Goal: Task Accomplishment & Management: Use online tool/utility

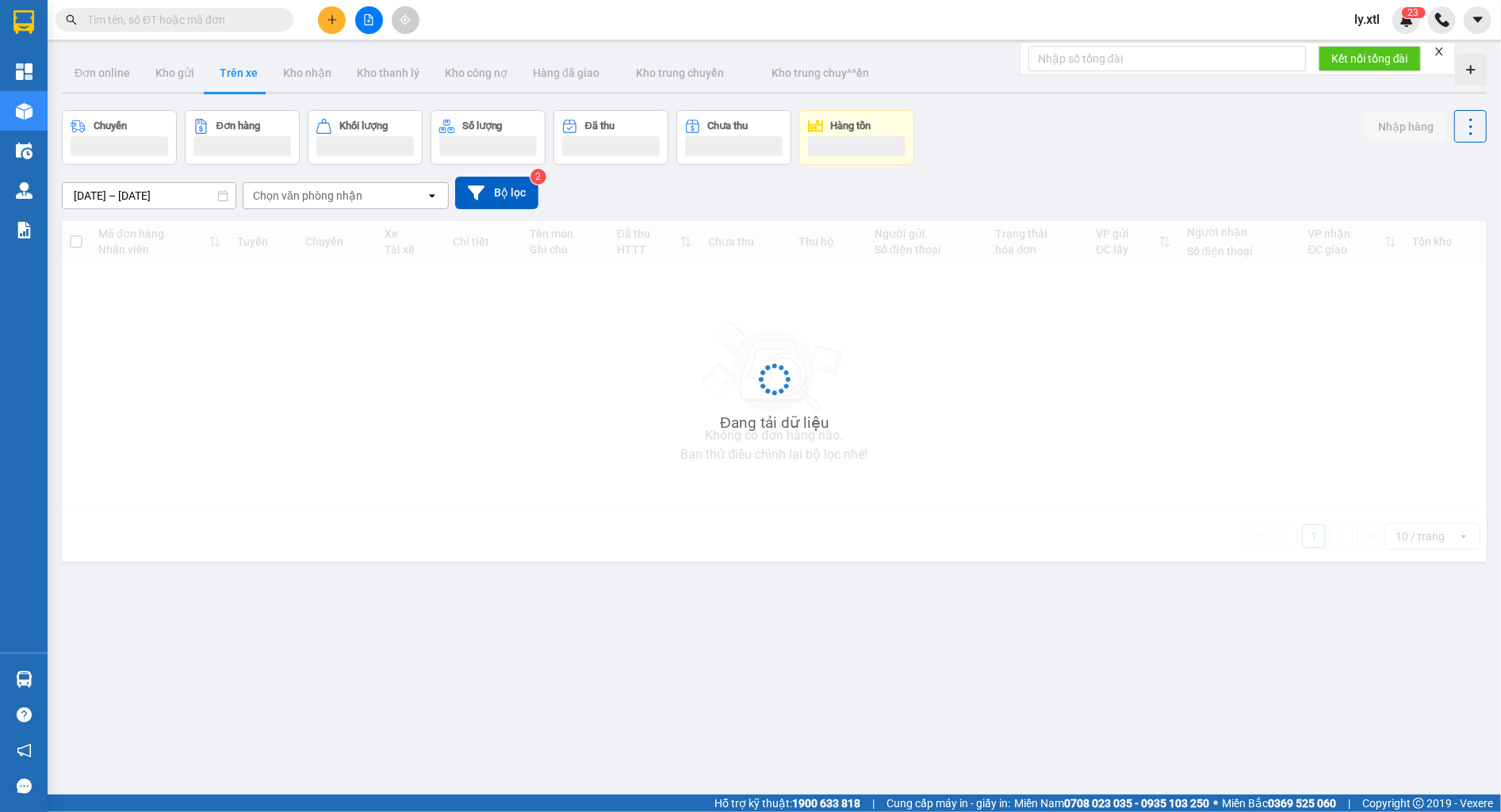
click at [1358, 29] on span "ly.xtl" at bounding box center [1367, 20] width 51 height 20
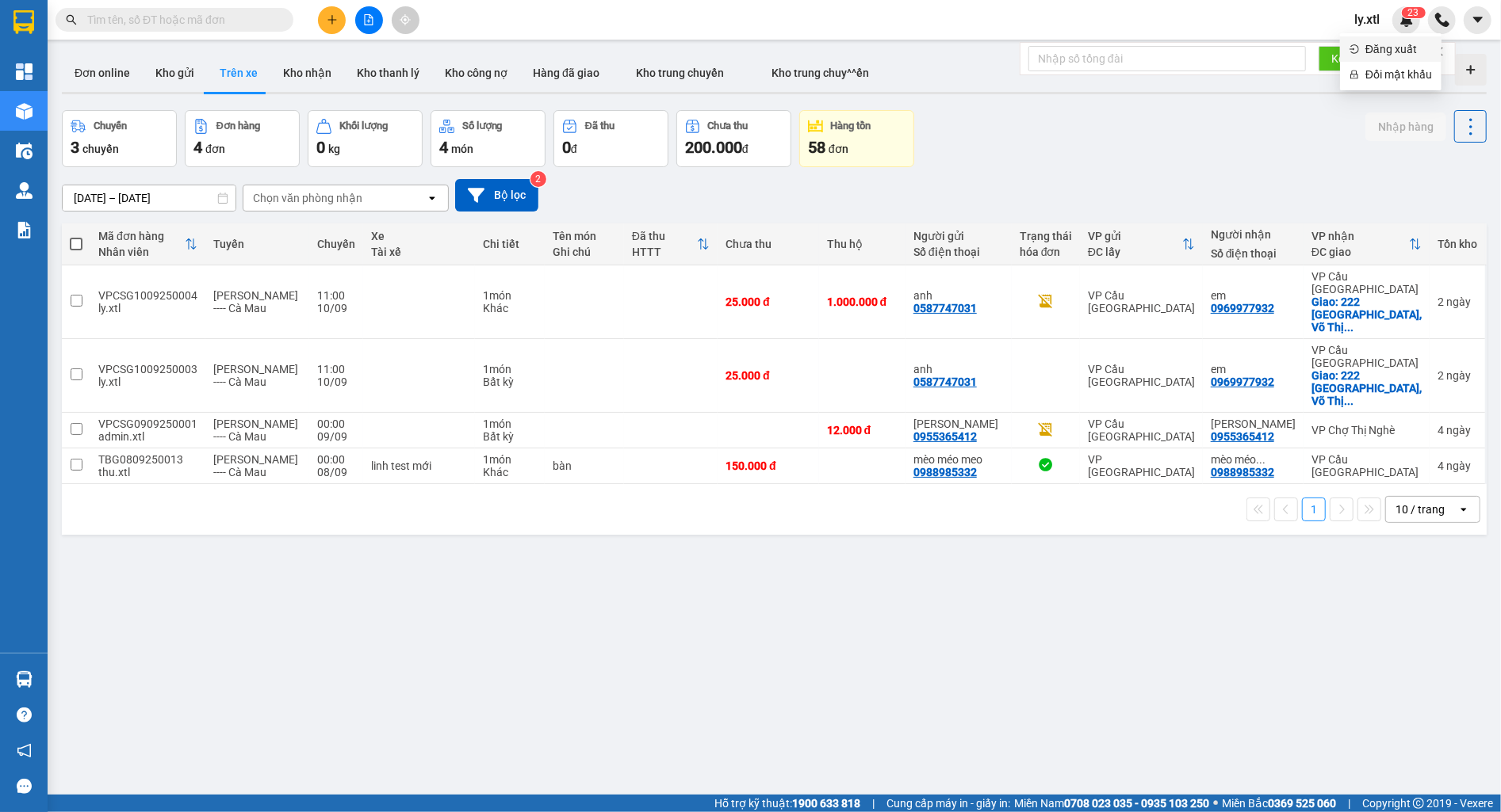
click at [1370, 45] on span "Đăng xuất" at bounding box center [1398, 49] width 67 height 17
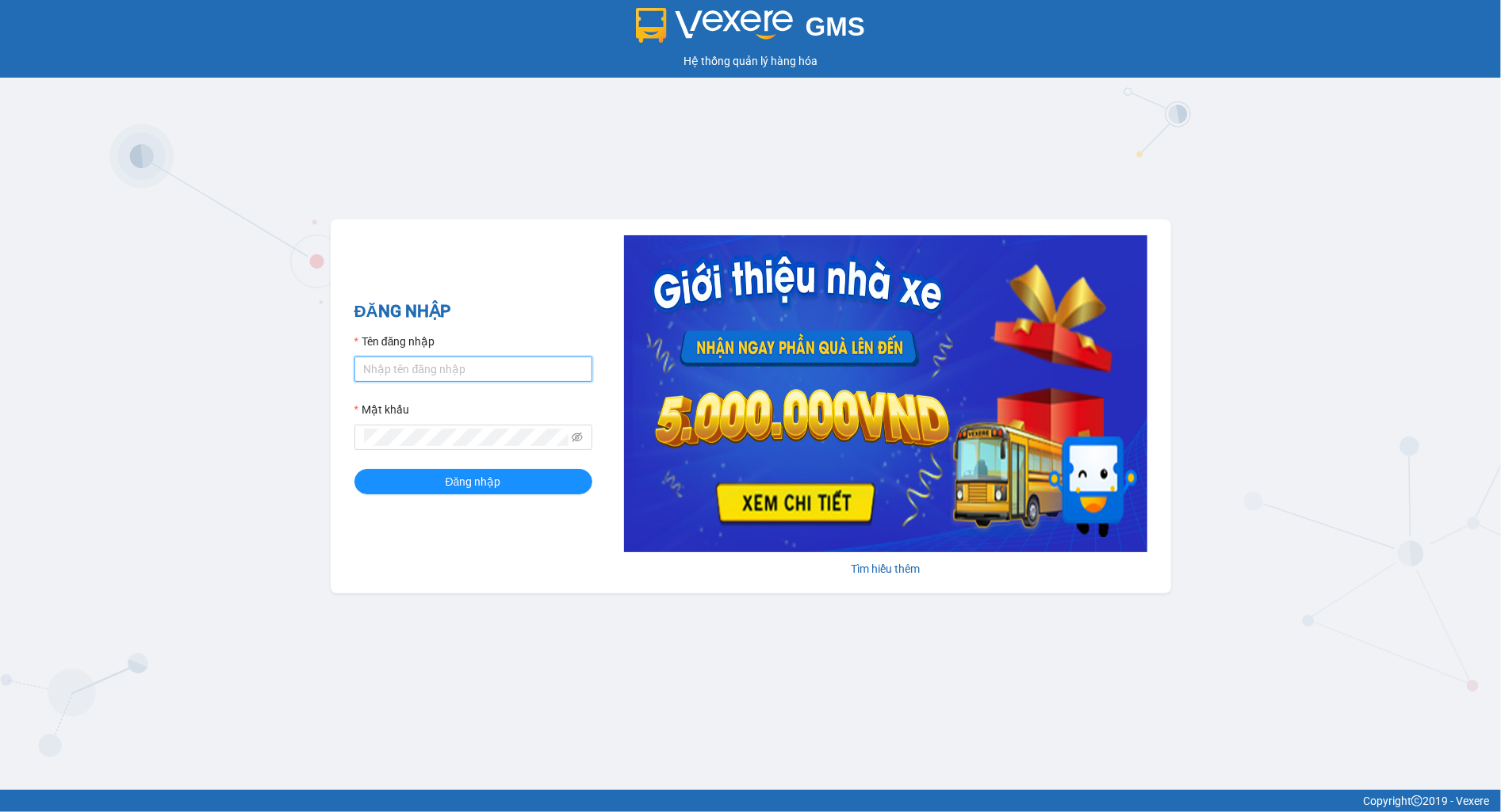
click at [424, 364] on input "Tên đăng nhập" at bounding box center [473, 369] width 238 height 25
paste input "nhaxe.haicuong"
type input "nhaxe.haicuong"
click at [418, 477] on button "Đăng nhập" at bounding box center [473, 481] width 238 height 25
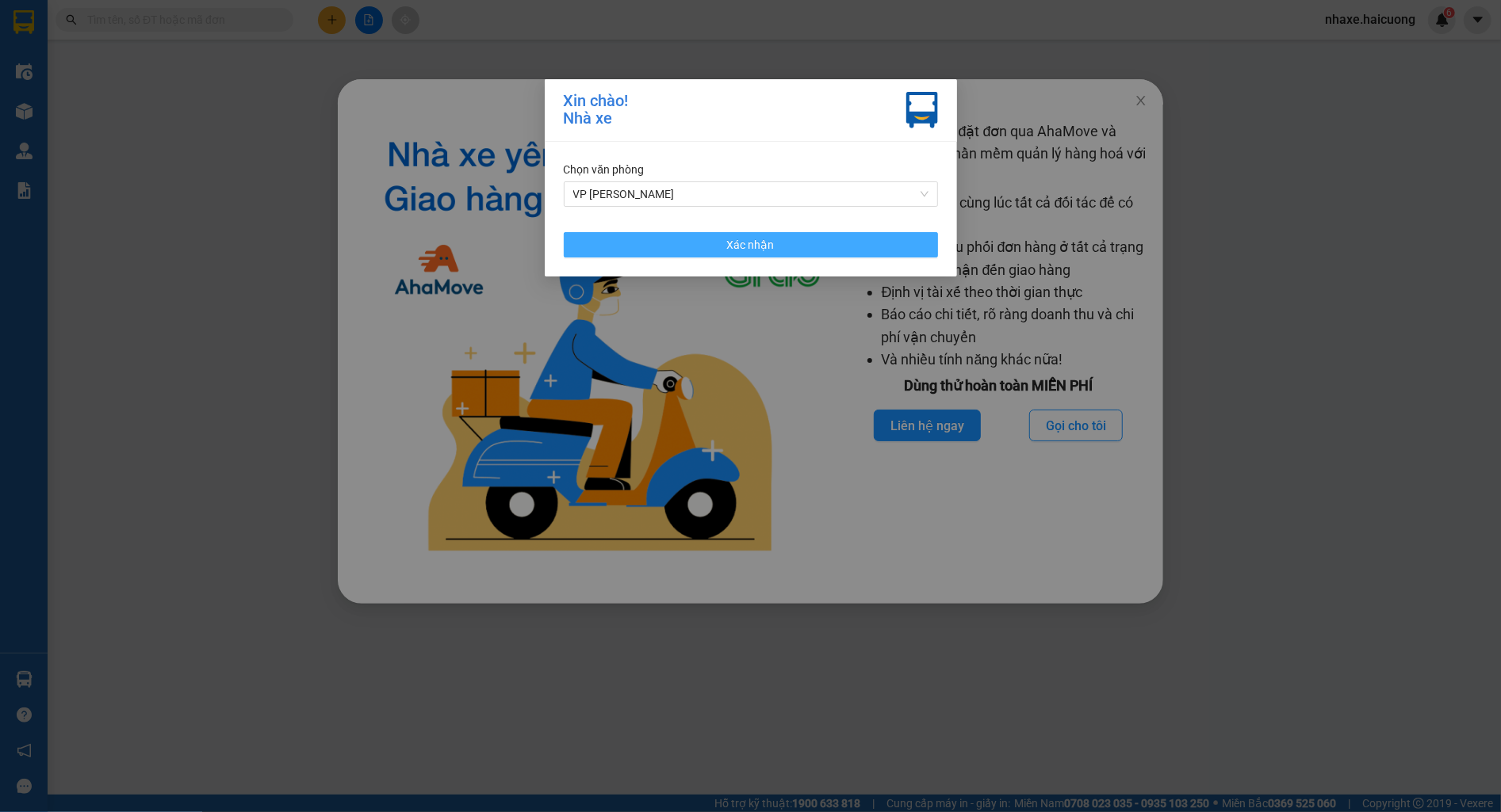
click at [811, 242] on button "Xác nhận" at bounding box center [750, 244] width 374 height 25
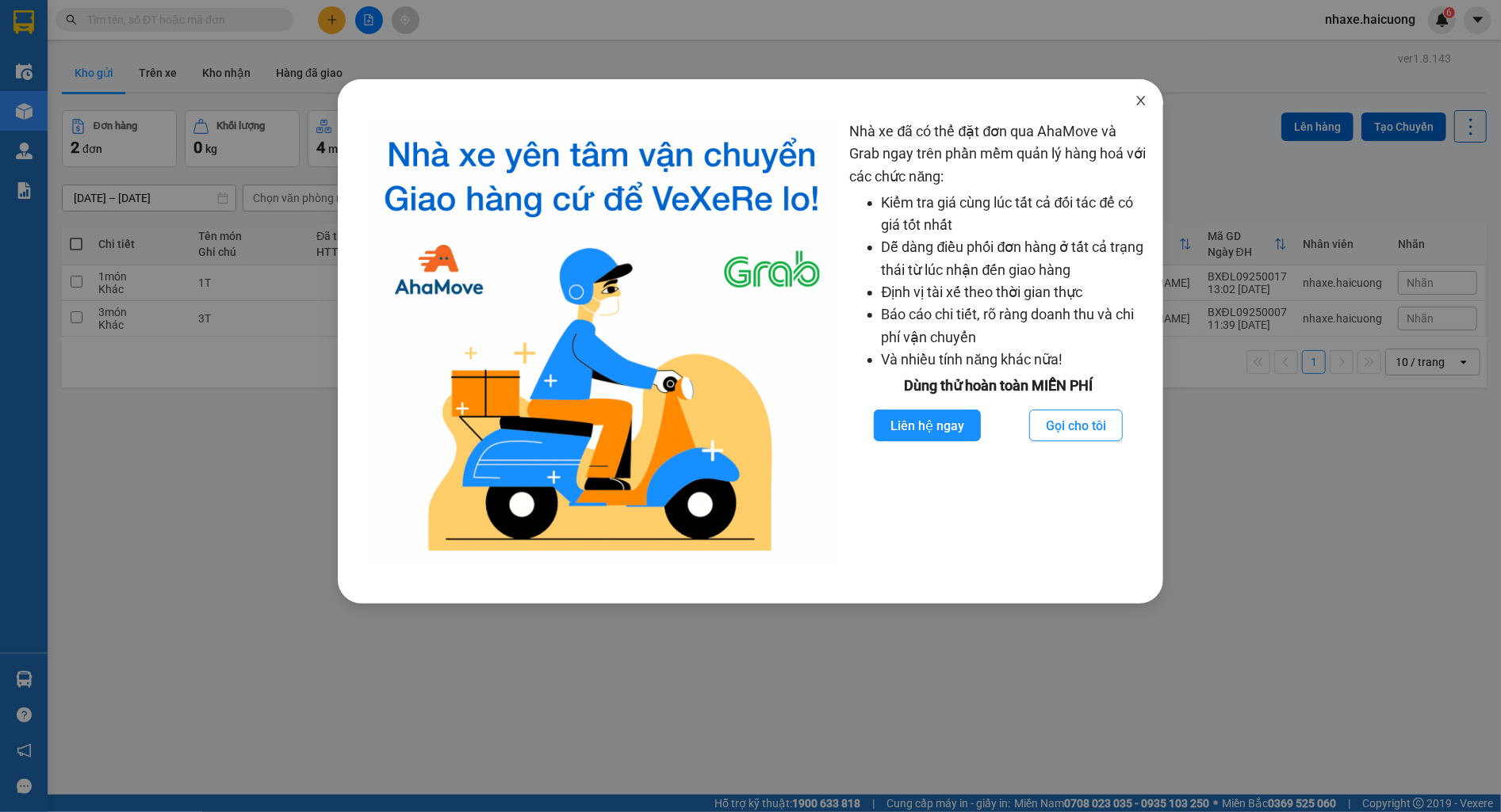
click at [1138, 103] on icon "close" at bounding box center [1140, 101] width 9 height 10
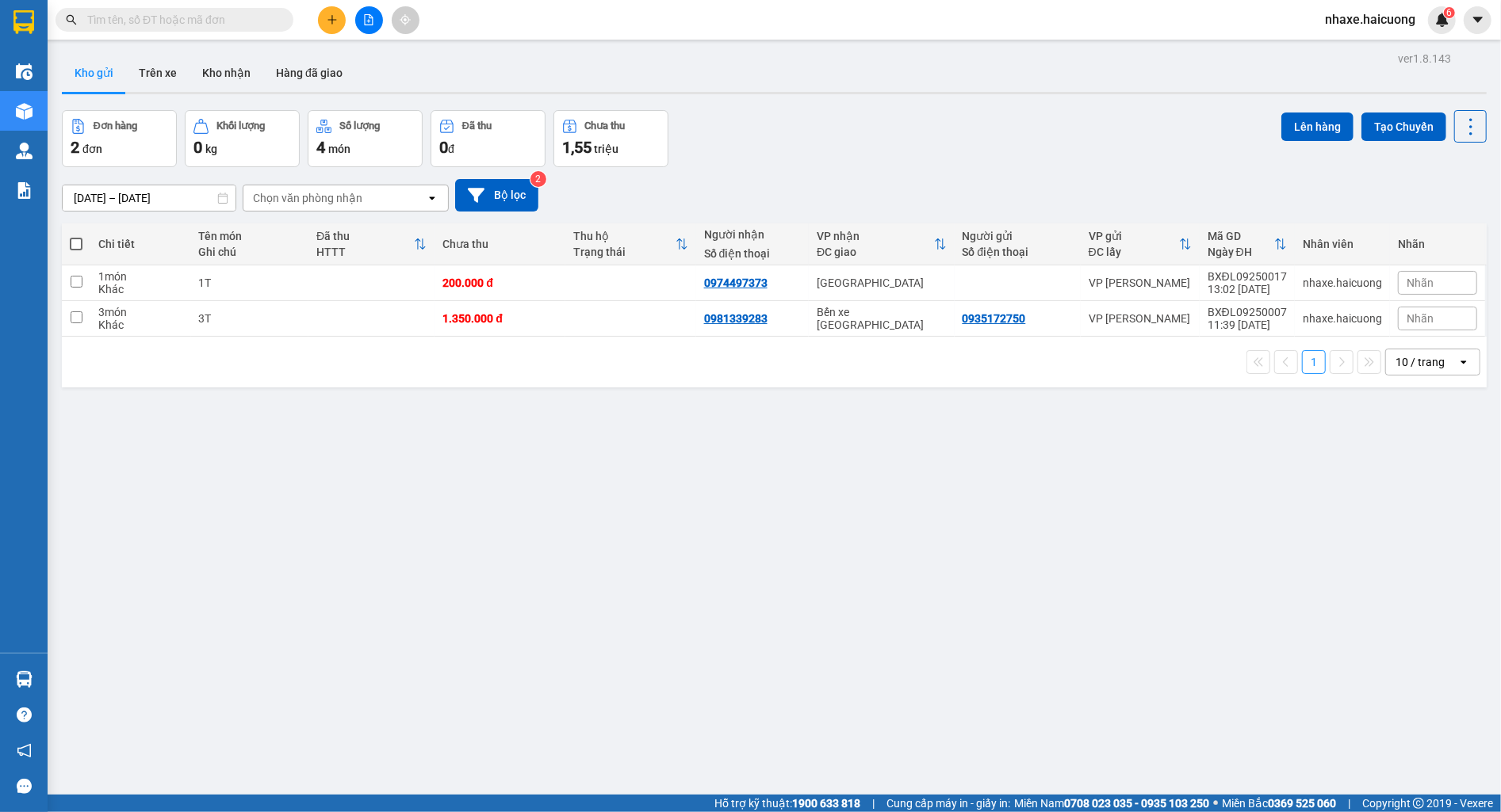
click at [179, 15] on input "text" at bounding box center [181, 20] width 187 height 17
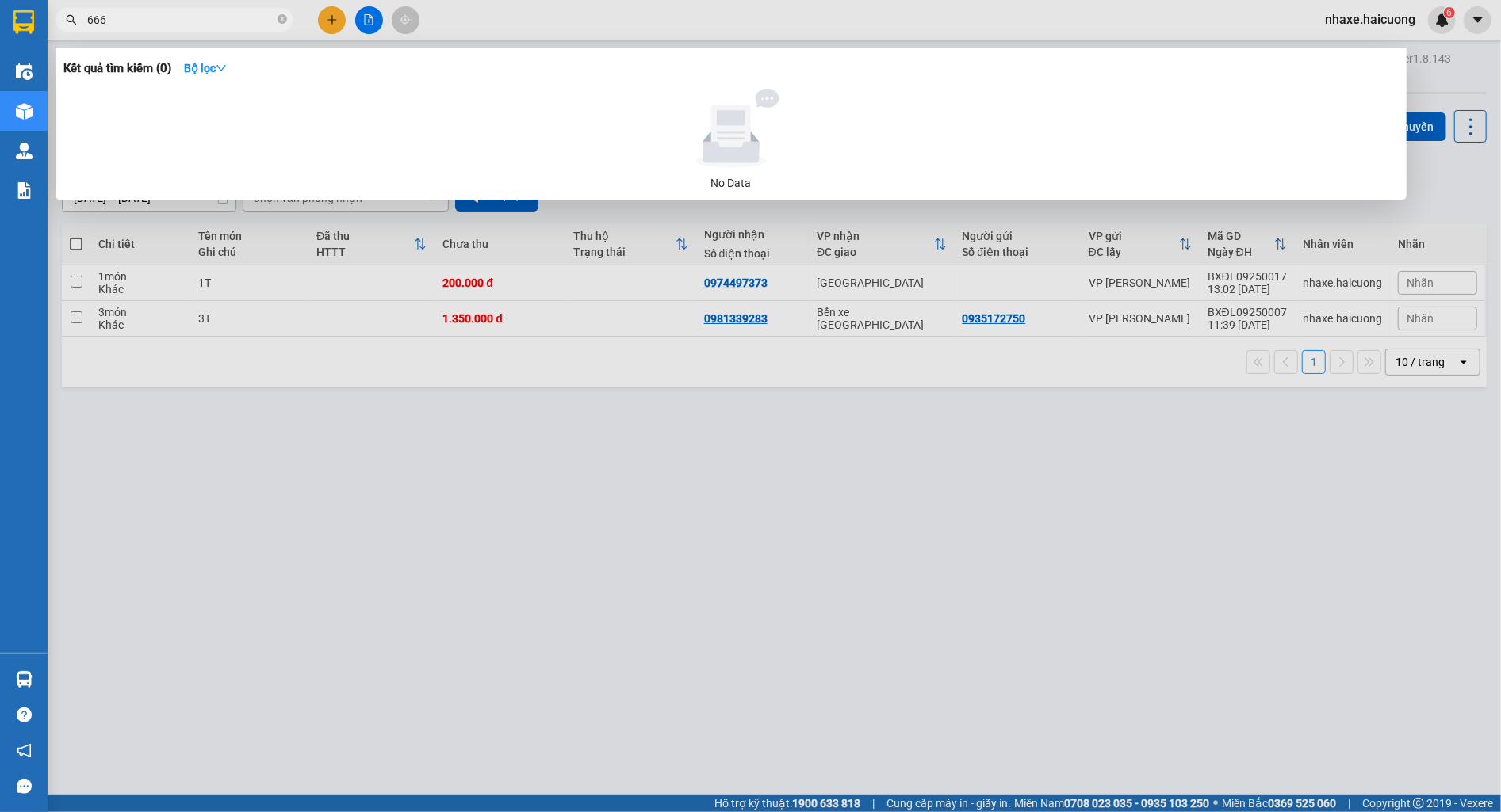
click at [812, 540] on div at bounding box center [750, 406] width 1501 height 812
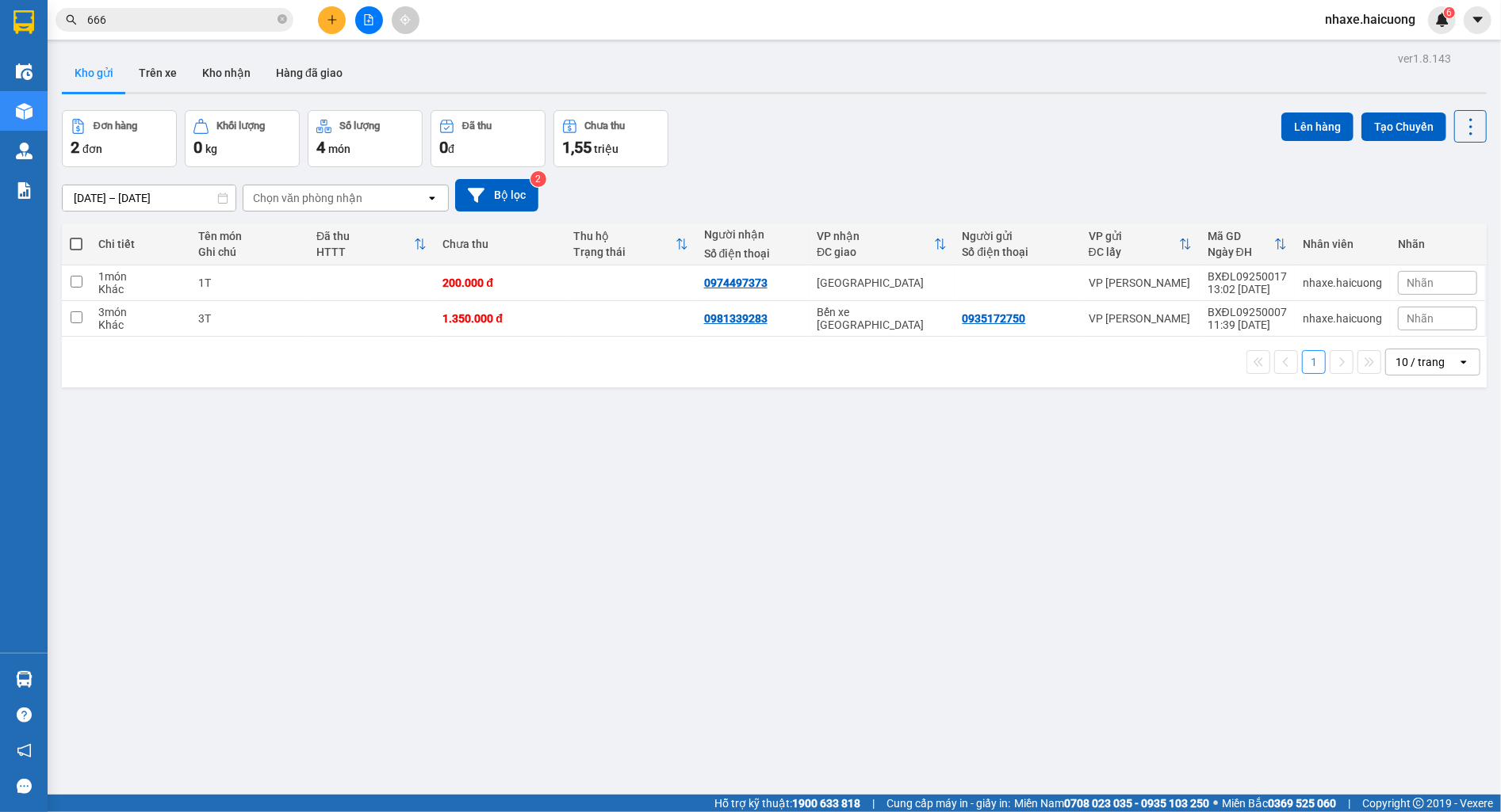
click at [141, 15] on input "666" at bounding box center [181, 20] width 187 height 17
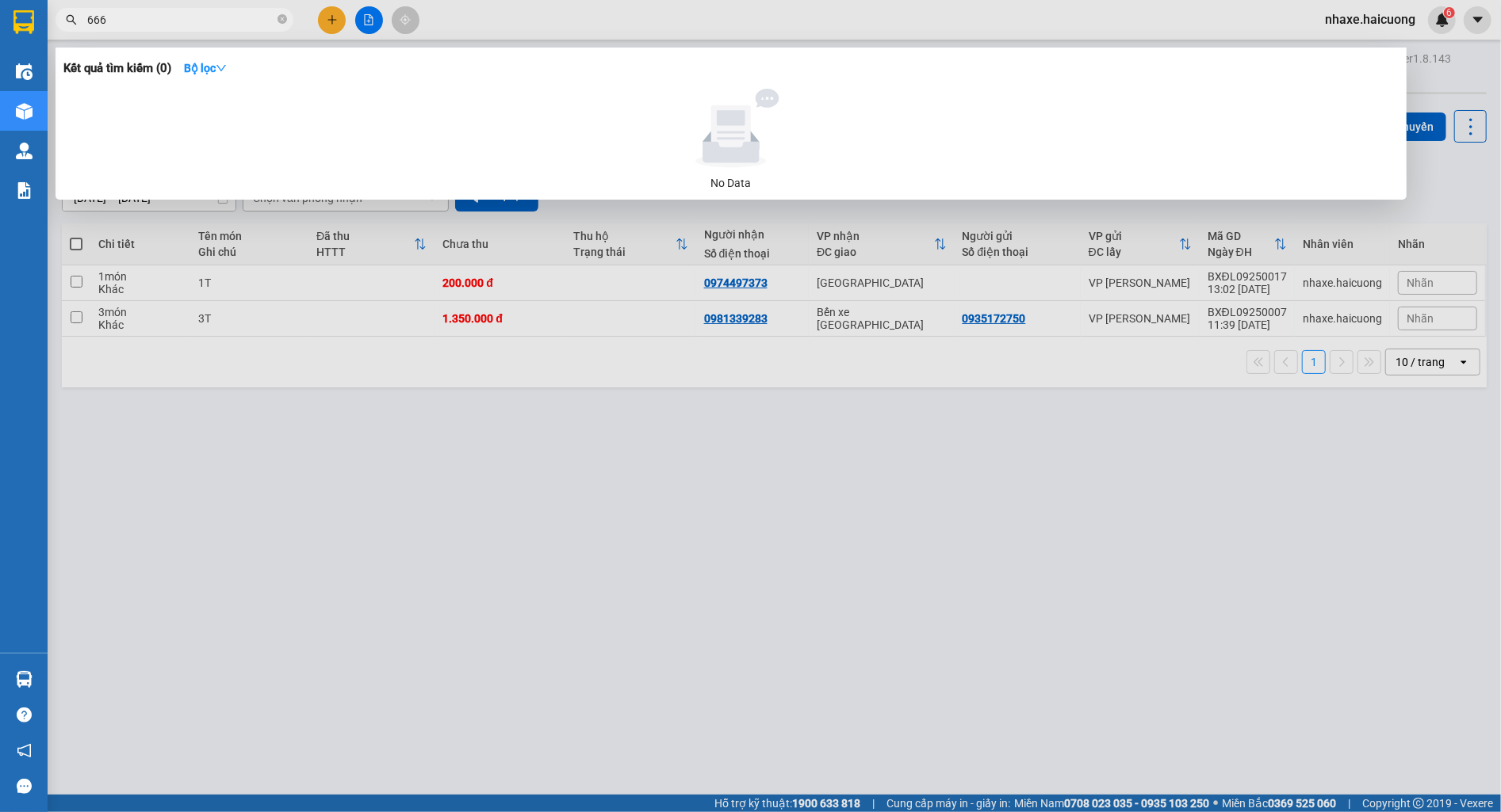
click at [141, 15] on input "666" at bounding box center [181, 20] width 187 height 17
paste input "0977777"
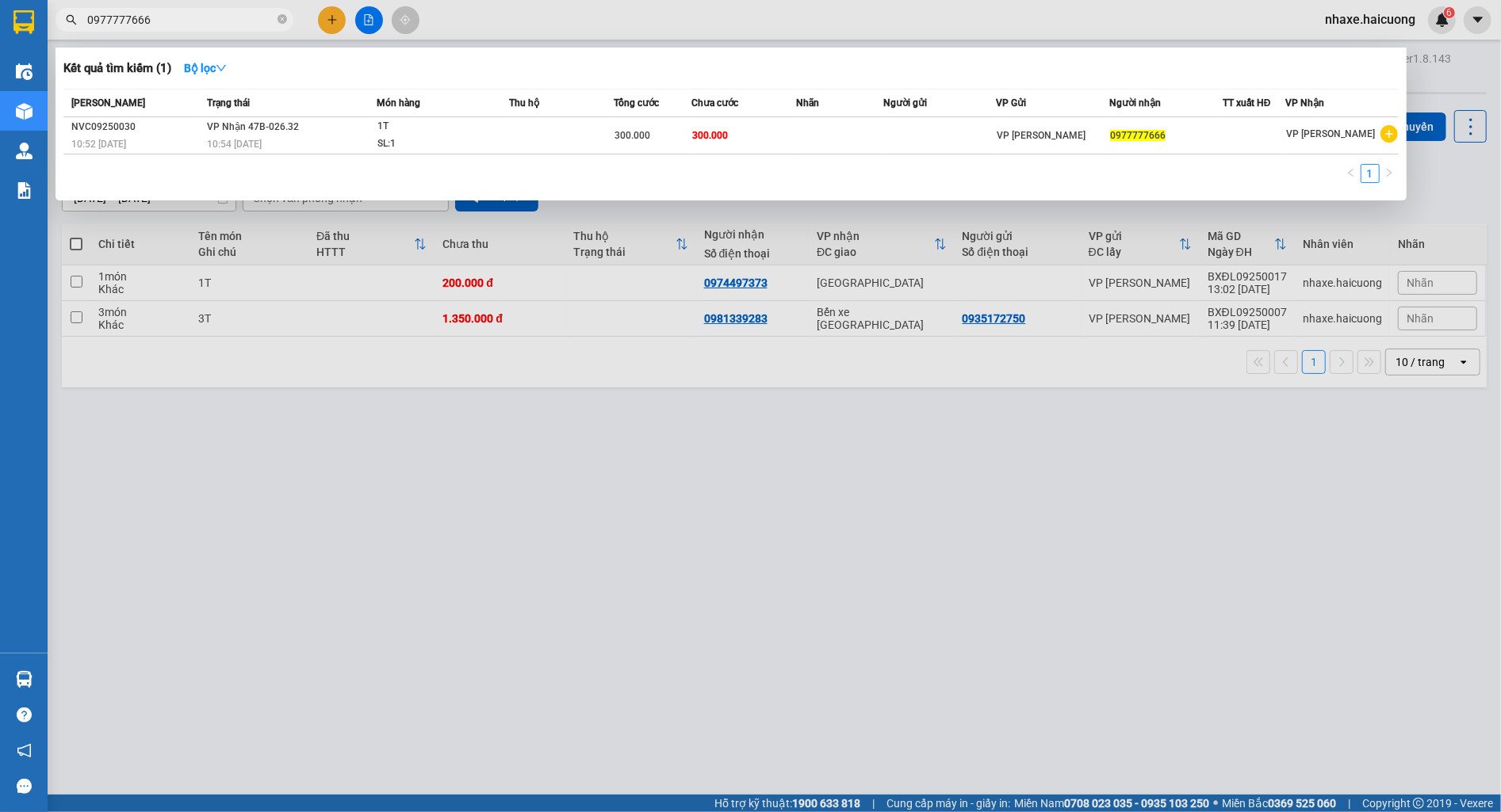
click at [1191, 474] on div at bounding box center [750, 406] width 1501 height 812
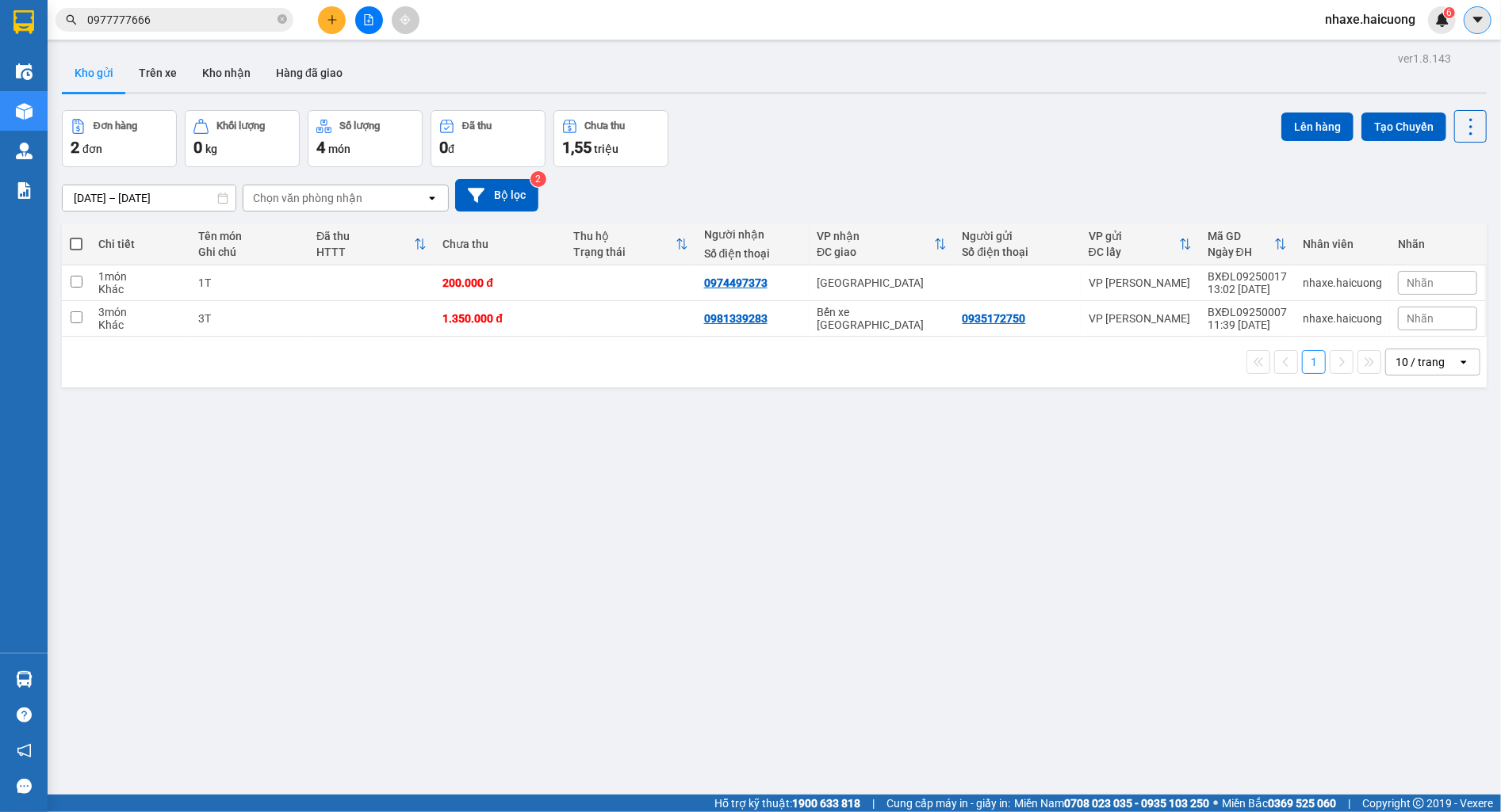
click at [1486, 17] on button at bounding box center [1477, 20] width 28 height 28
click at [1362, 22] on span "nhaxe.haicuong" at bounding box center [1370, 20] width 116 height 20
click at [1469, 14] on button at bounding box center [1477, 20] width 28 height 28
click at [1472, 16] on icon "caret-down" at bounding box center [1478, 20] width 15 height 15
click at [1473, 16] on icon "caret-down" at bounding box center [1478, 20] width 15 height 15
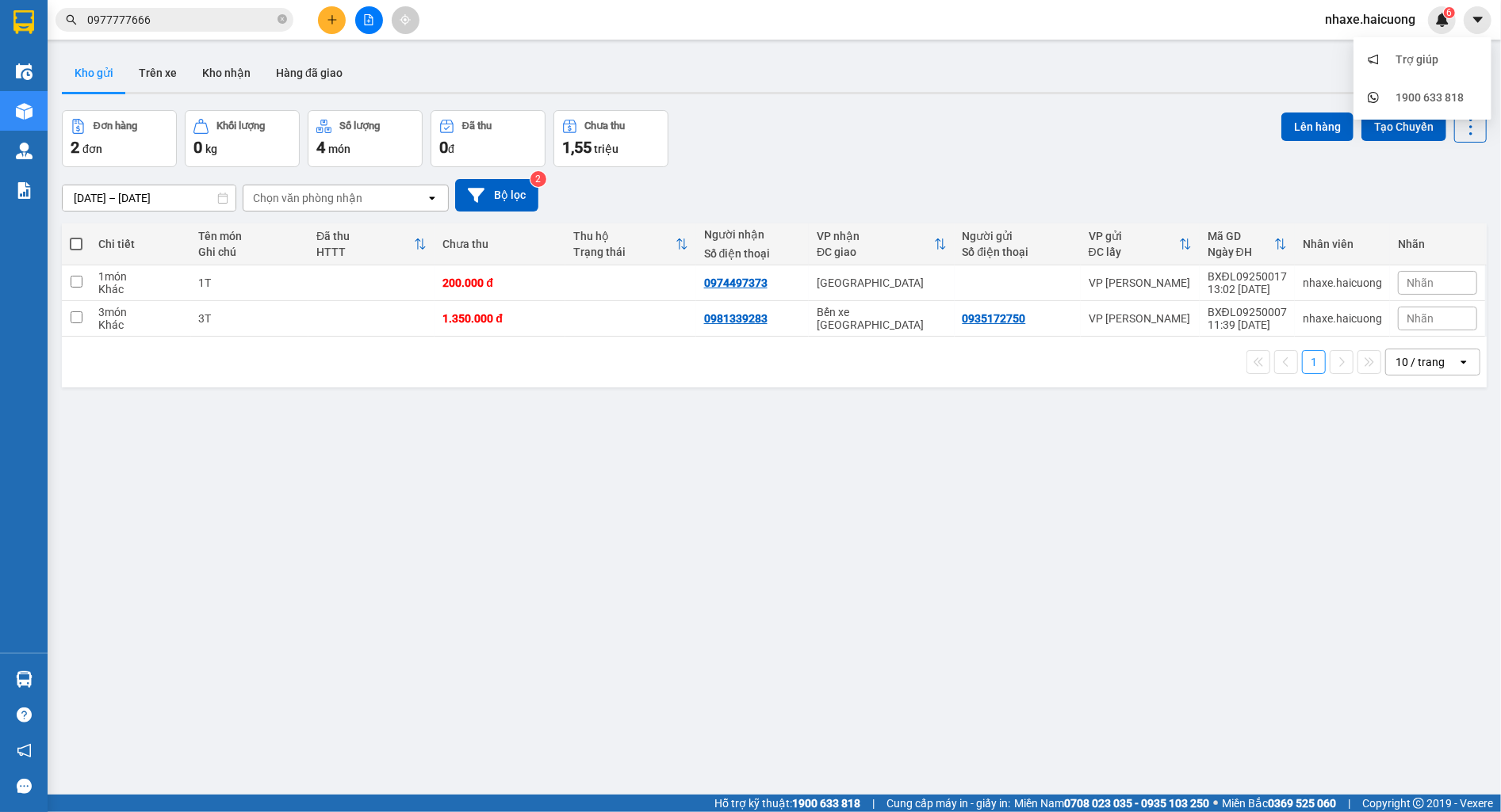
click at [666, 664] on div "ver 1.8.143 Kho gửi Trên xe Kho nhận Hàng đã giao Đơn hàng 2 đơn Khối lượng 0 k…" at bounding box center [774, 453] width 1437 height 812
click at [227, 28] on span "0977777666" at bounding box center [174, 20] width 238 height 24
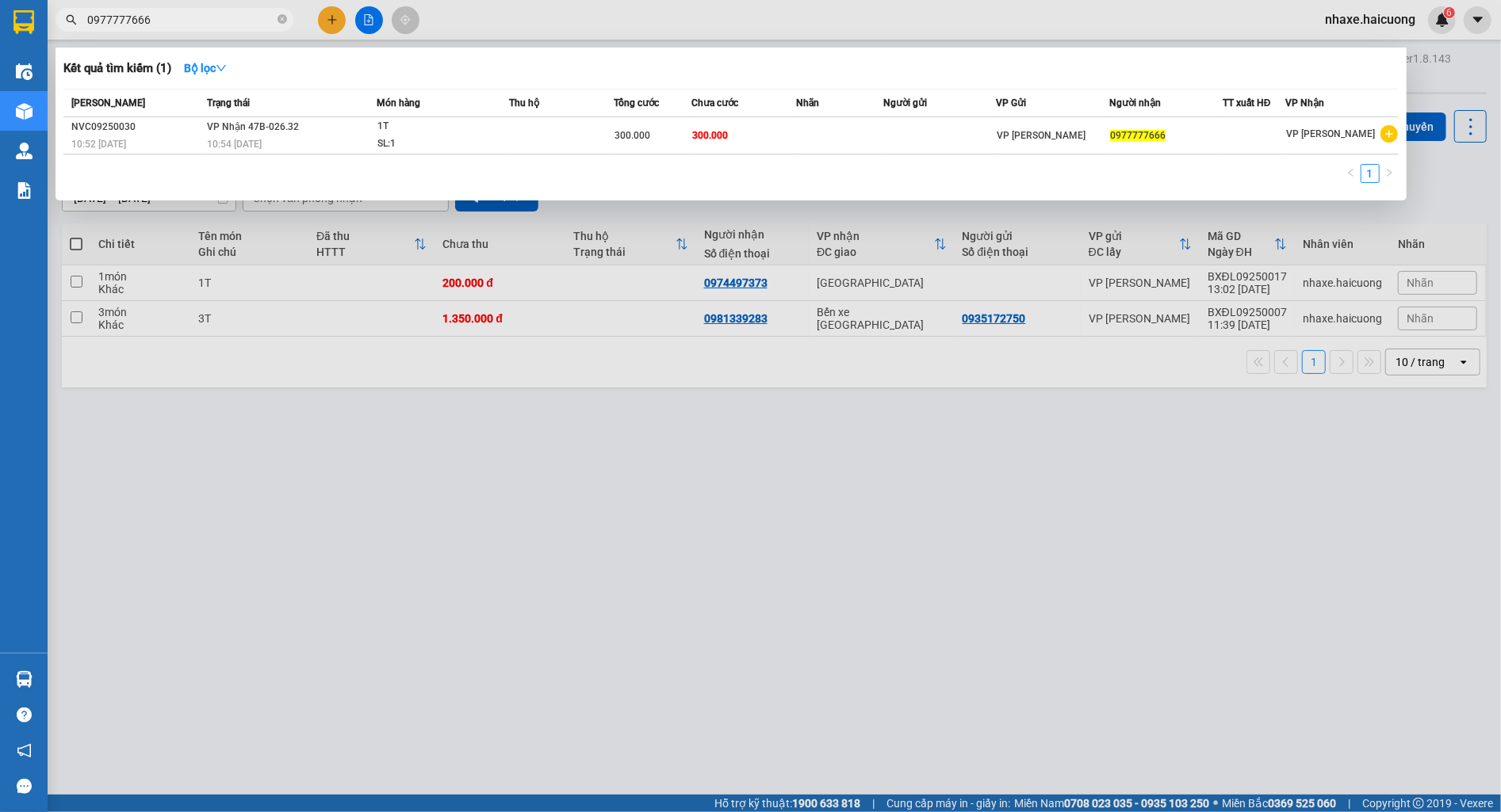
click at [222, 21] on input "0977777666" at bounding box center [181, 20] width 187 height 17
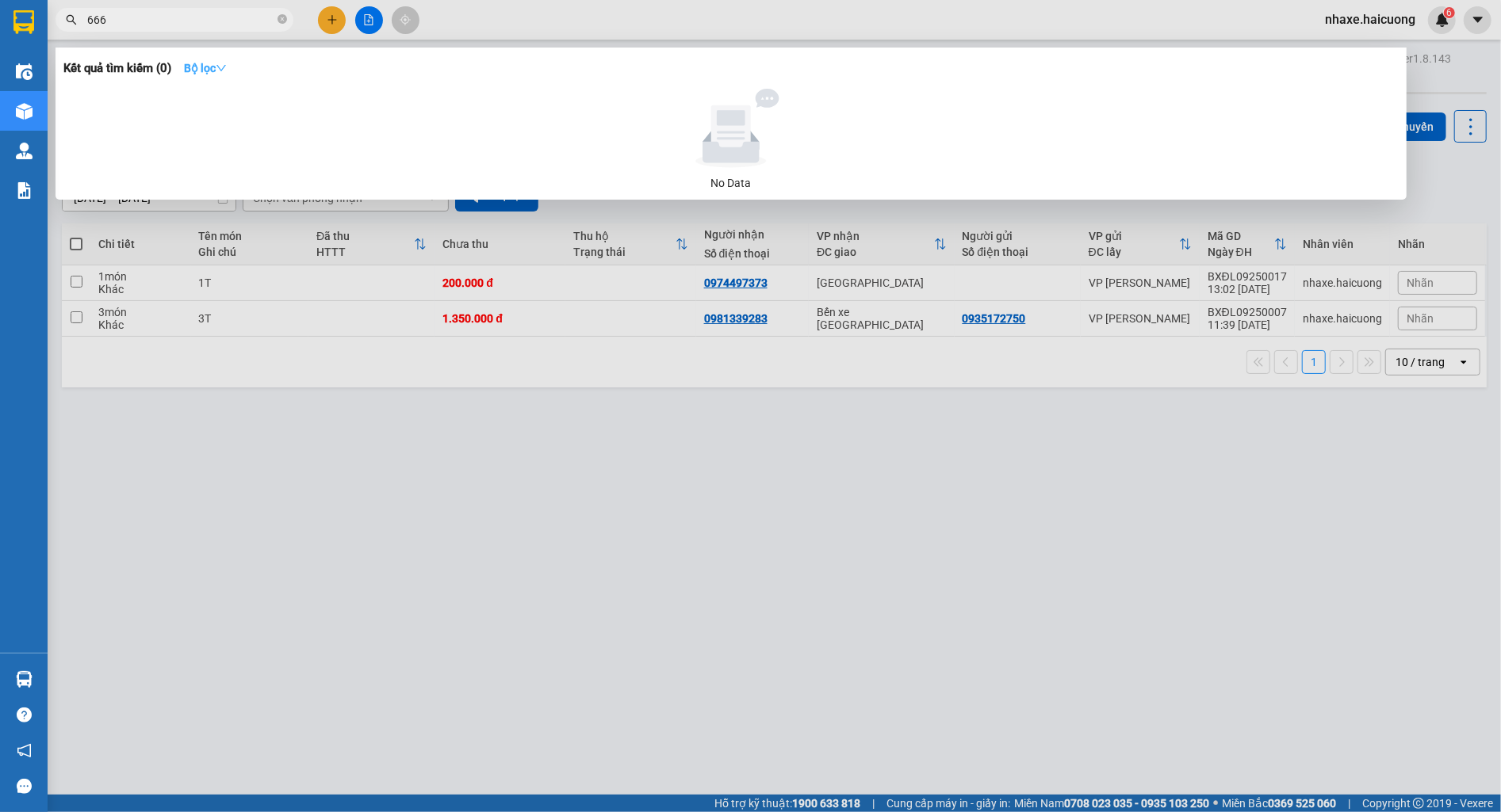
type input "666"
click at [195, 64] on strong "Bộ lọc" at bounding box center [205, 68] width 43 height 13
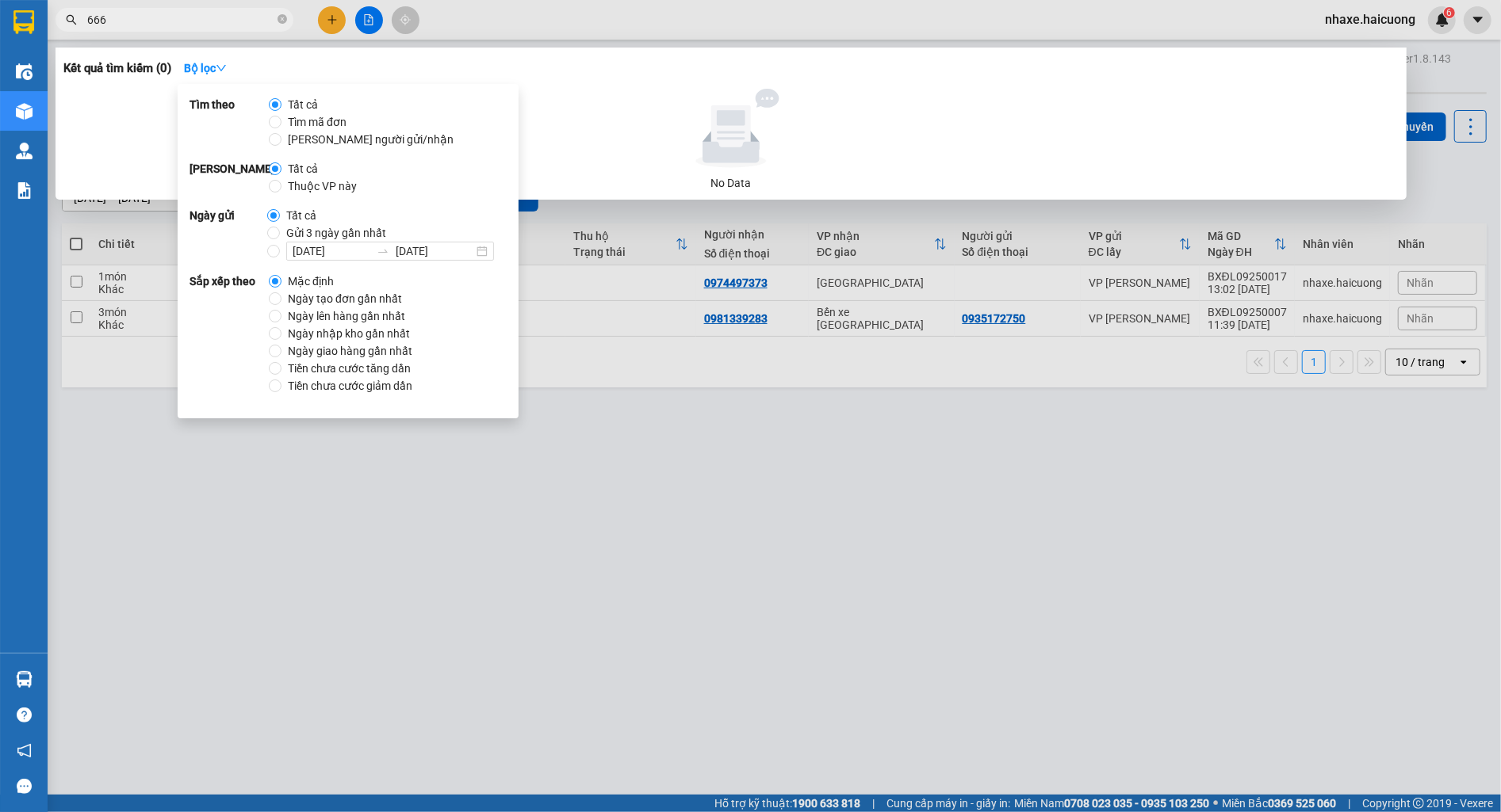
click at [335, 144] on span "Tìm người gửi/nhận" at bounding box center [370, 139] width 178 height 17
click at [281, 144] on input "Tìm người gửi/nhận" at bounding box center [275, 139] width 13 height 13
radio input "true"
click at [398, 68] on icon "close" at bounding box center [403, 68] width 8 height 8
radio input "true"
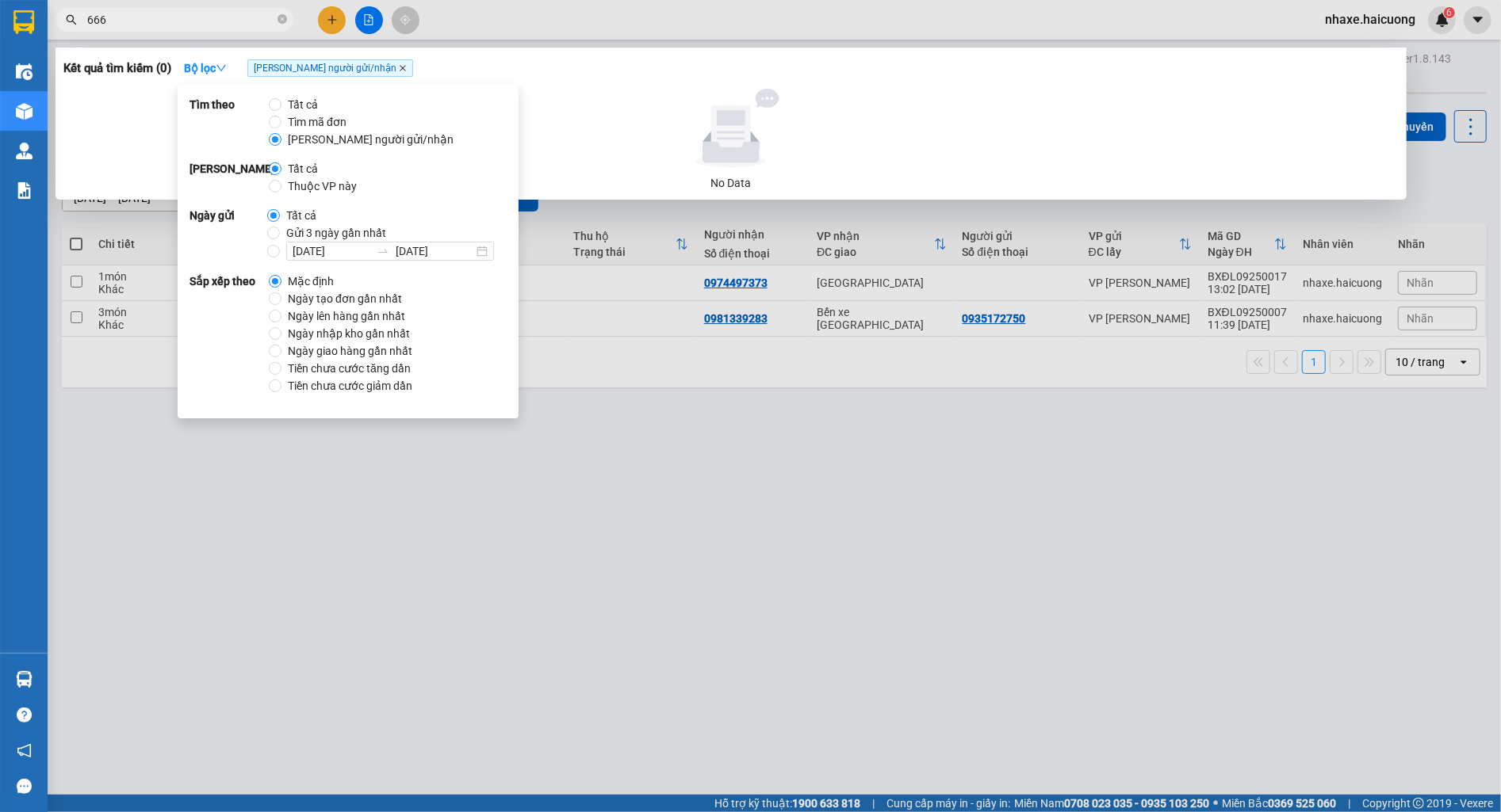
radio input "false"
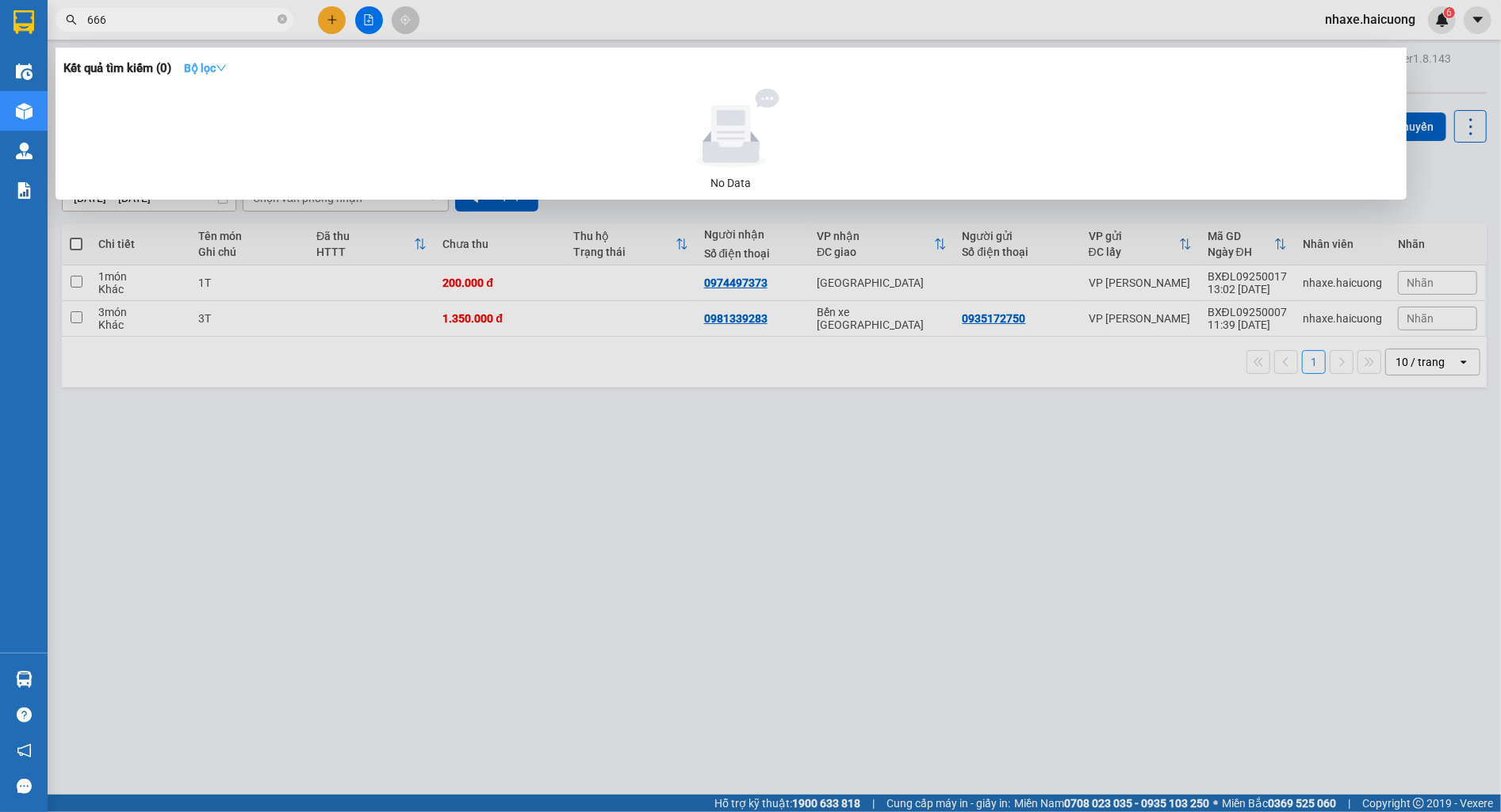
click at [215, 57] on button "Bộ lọc" at bounding box center [205, 68] width 68 height 25
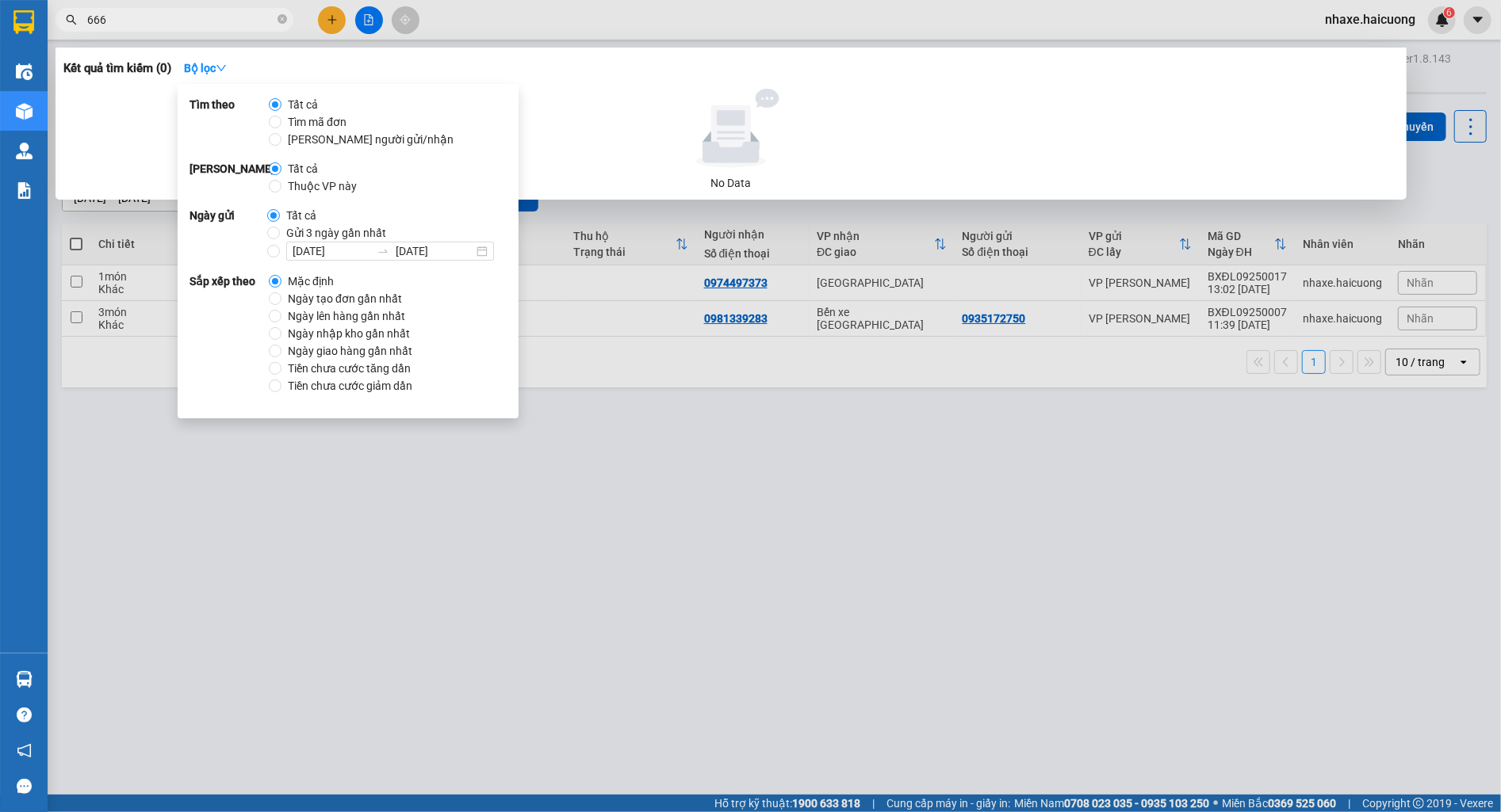
click at [161, 27] on input "666" at bounding box center [181, 20] width 187 height 17
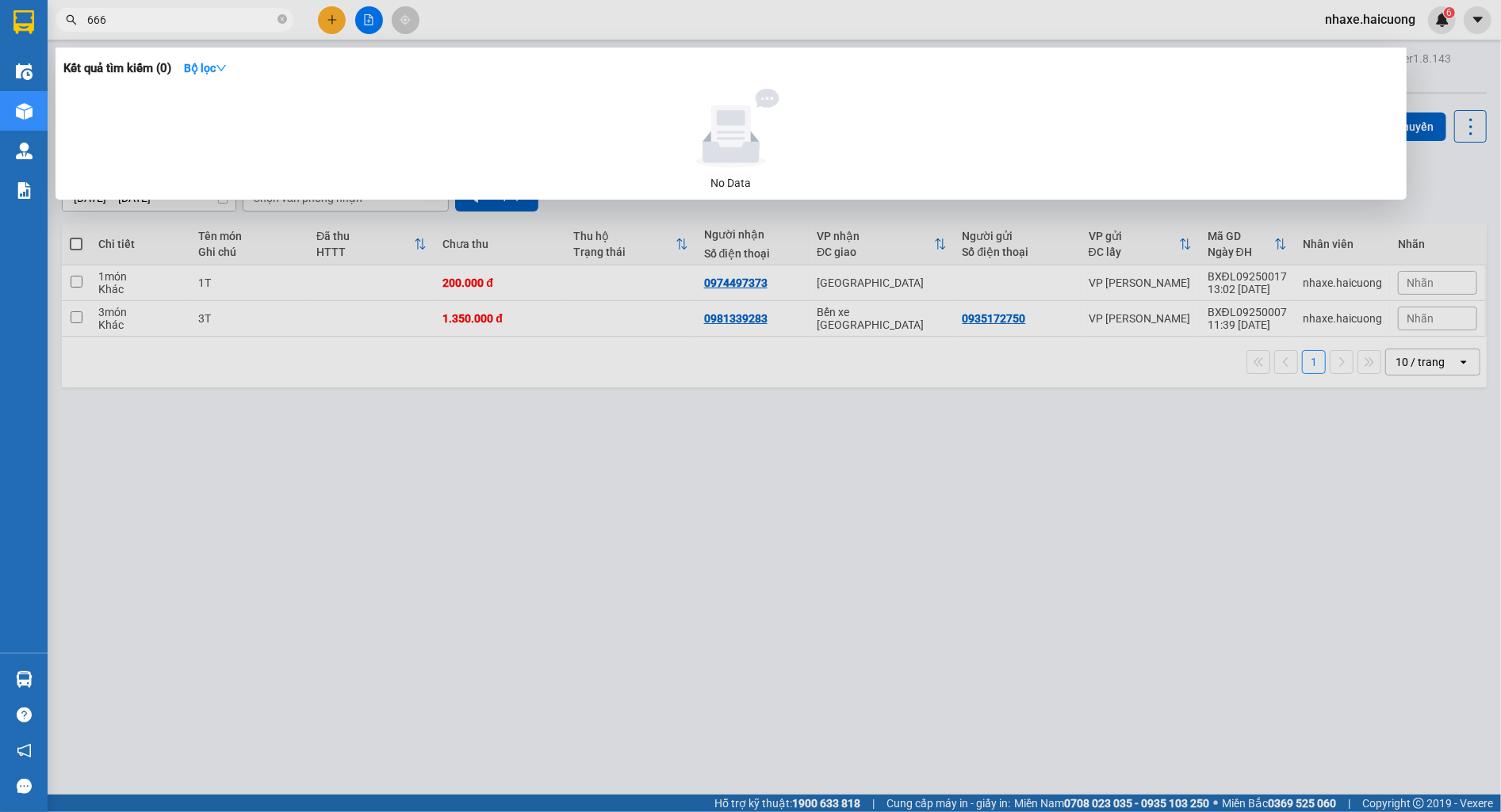
click at [161, 27] on input "666" at bounding box center [181, 20] width 187 height 17
paste input "0977777"
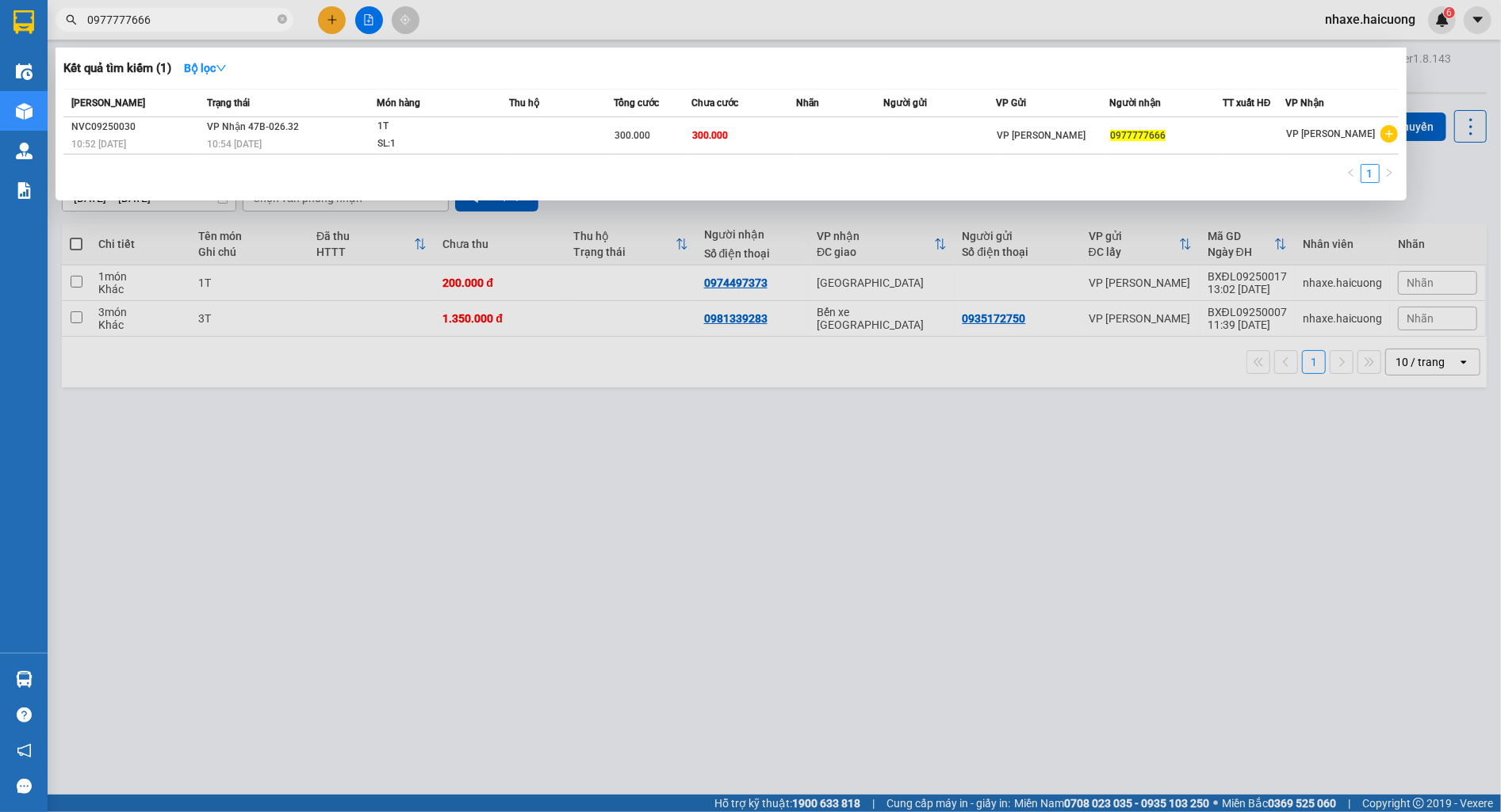
type input "0977777666"
click at [711, 607] on div at bounding box center [750, 406] width 1501 height 812
click at [169, 18] on input "0977777666" at bounding box center [181, 20] width 187 height 17
click at [240, 128] on span "VP Nhận 47B-026.32" at bounding box center [253, 127] width 92 height 11
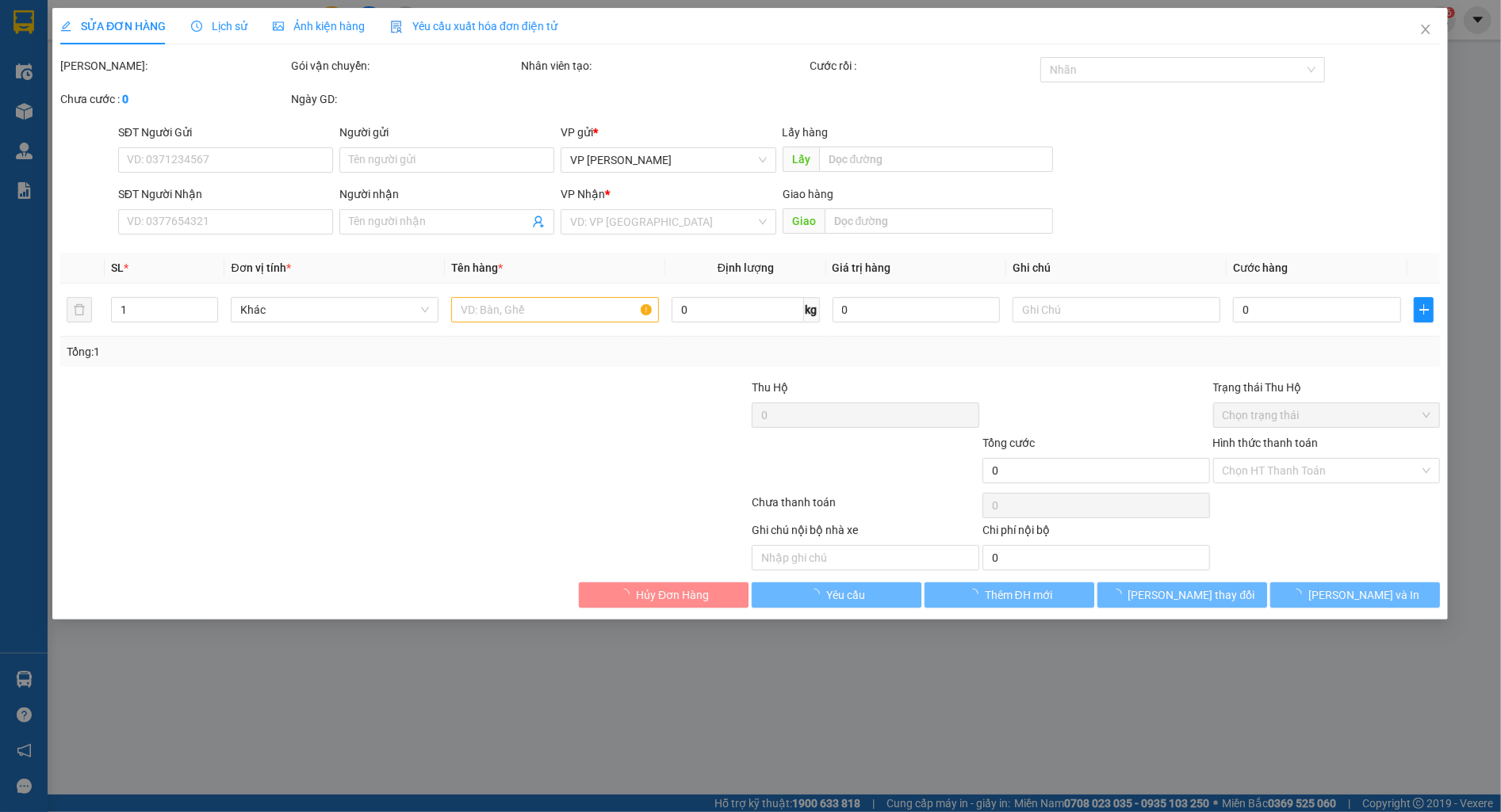
type input "0977777666"
type input "300.000"
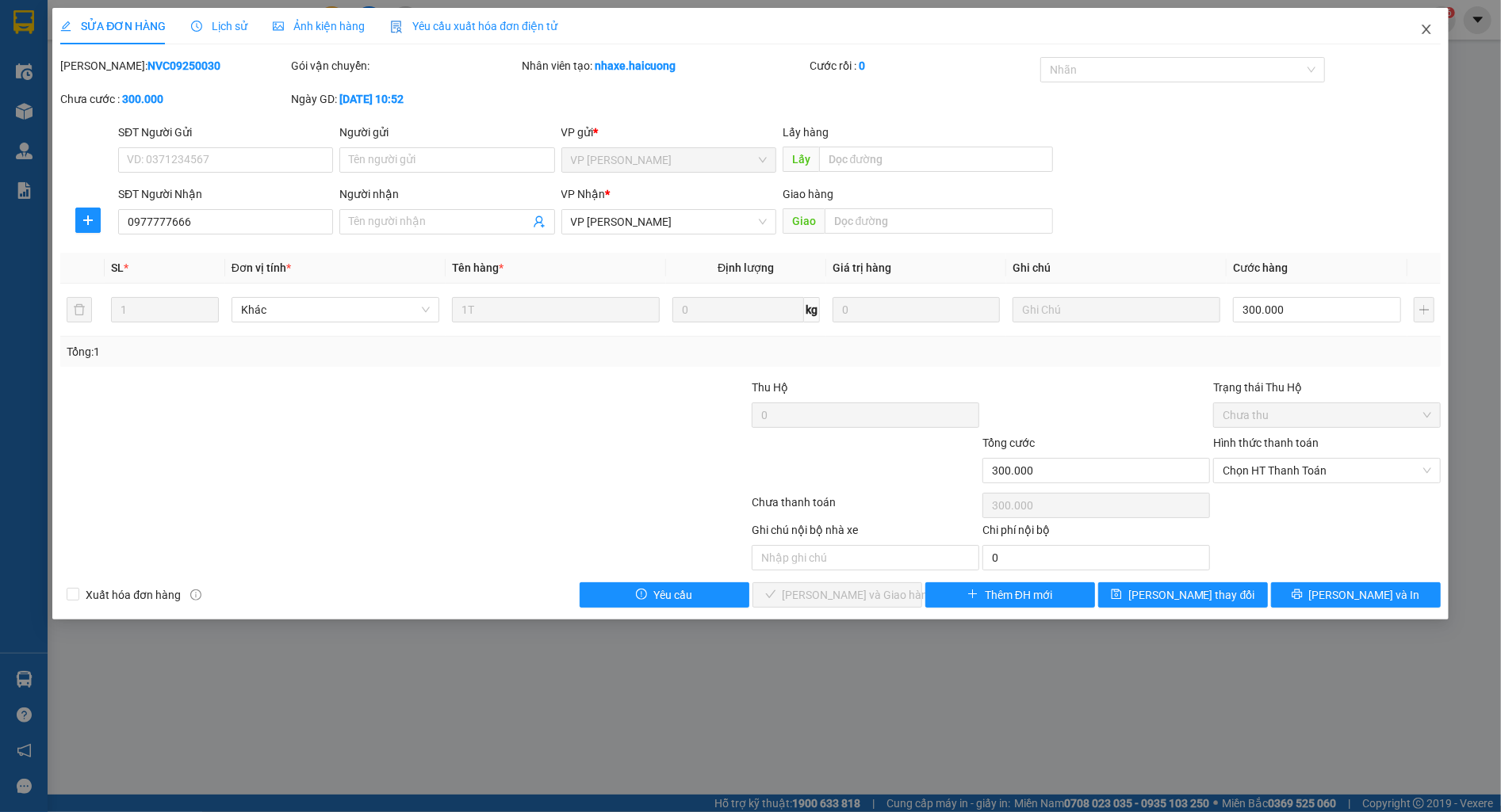
click at [1417, 37] on span "Close" at bounding box center [1426, 30] width 44 height 44
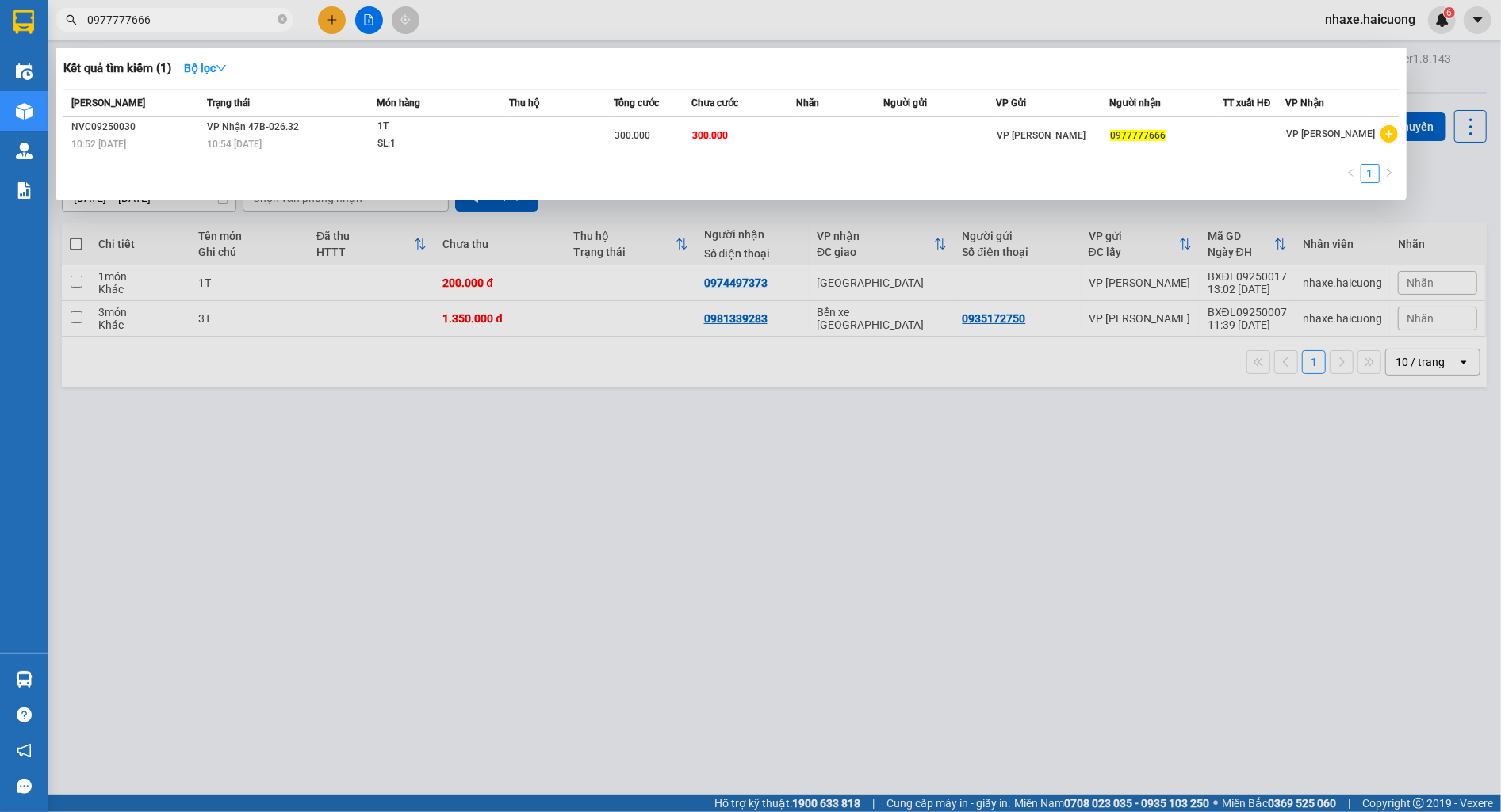
click at [191, 25] on input "0977777666" at bounding box center [181, 20] width 187 height 17
click at [416, 127] on div "1T" at bounding box center [437, 126] width 119 height 17
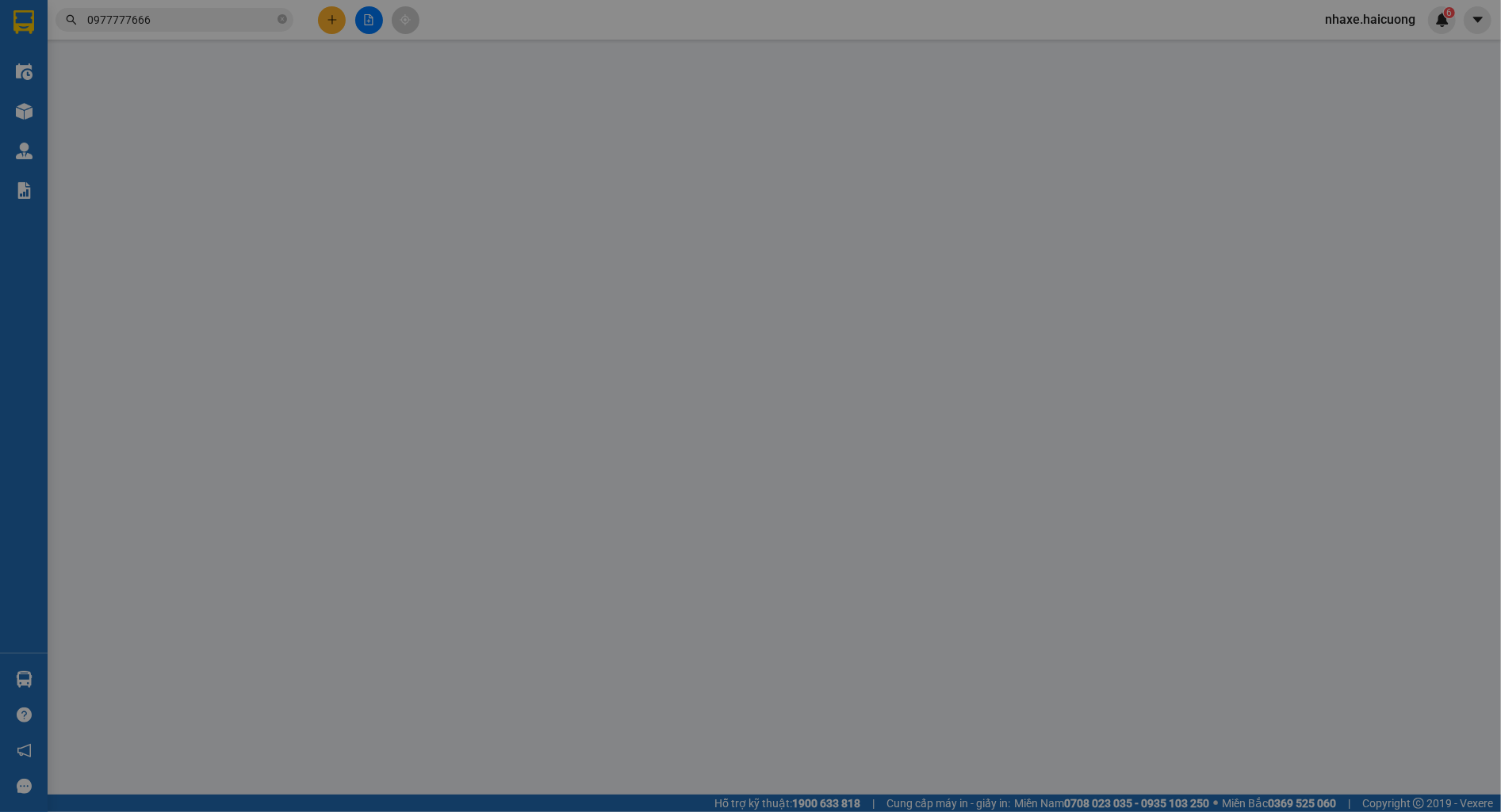
type input "0977777666"
type input "300.000"
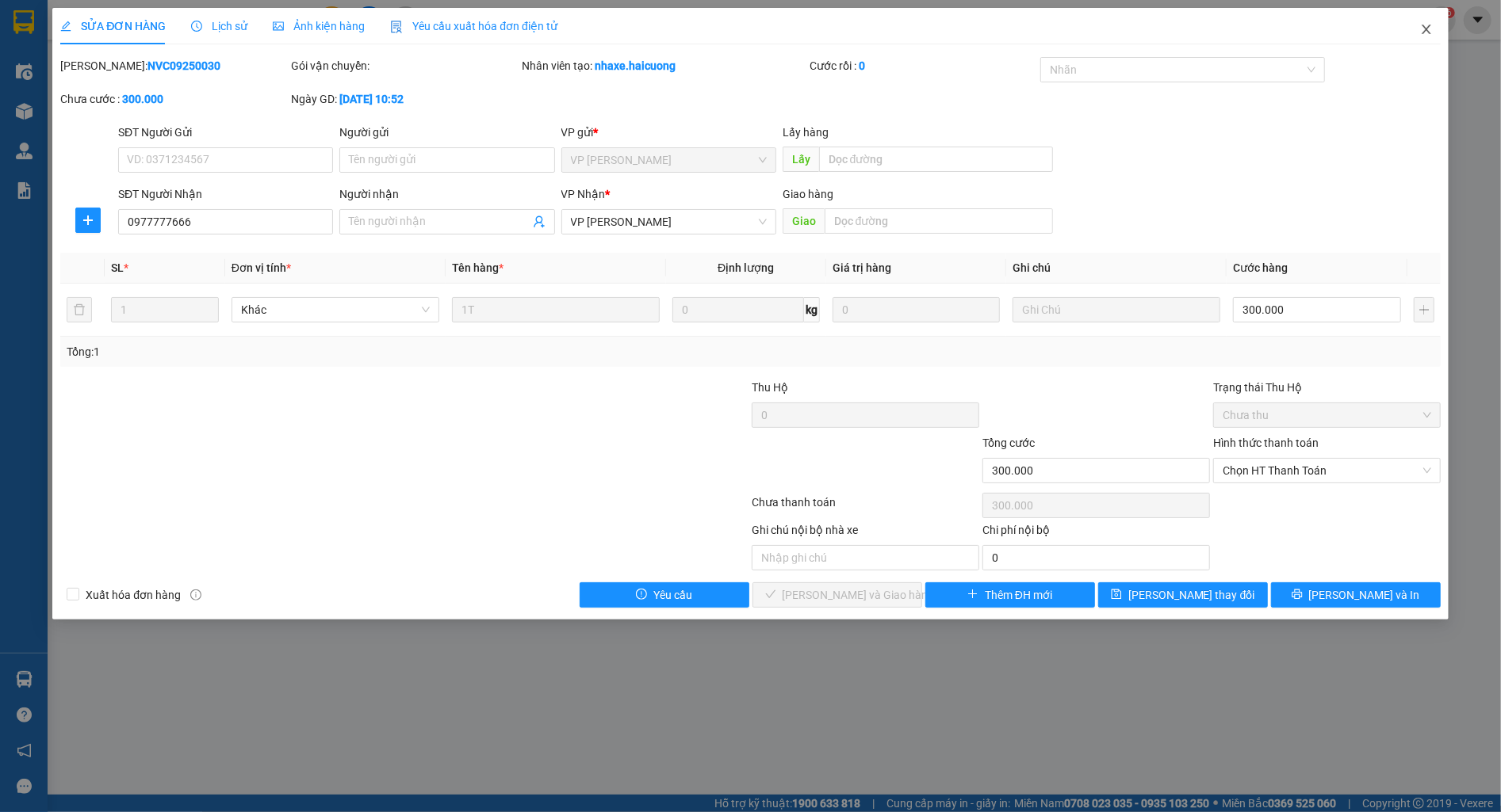
click at [1413, 30] on span "Close" at bounding box center [1426, 30] width 44 height 44
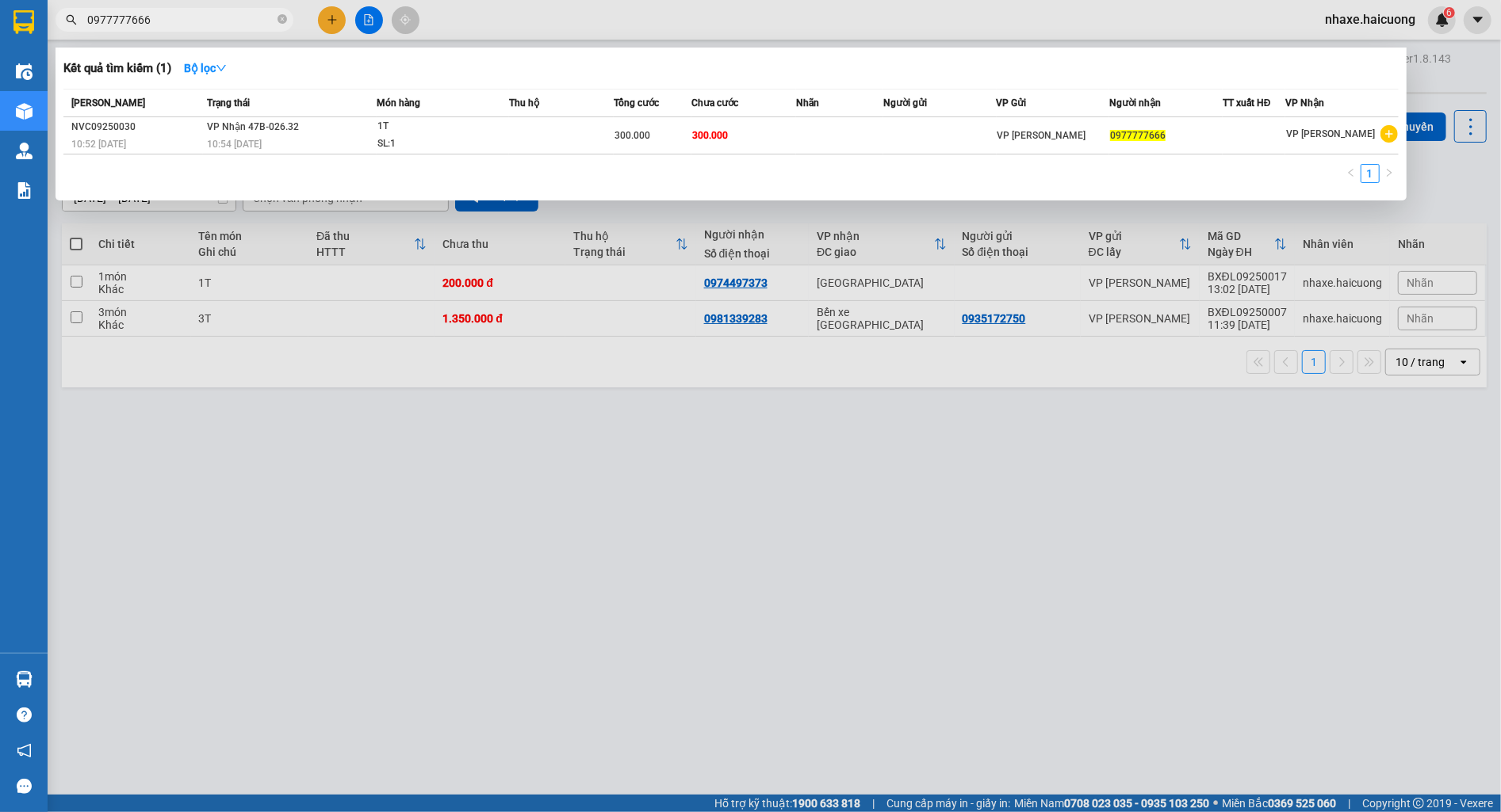
click at [200, 19] on input "0977777666" at bounding box center [181, 20] width 187 height 17
click at [200, 18] on input "0977777666" at bounding box center [181, 20] width 187 height 17
click at [257, 477] on div at bounding box center [750, 406] width 1501 height 812
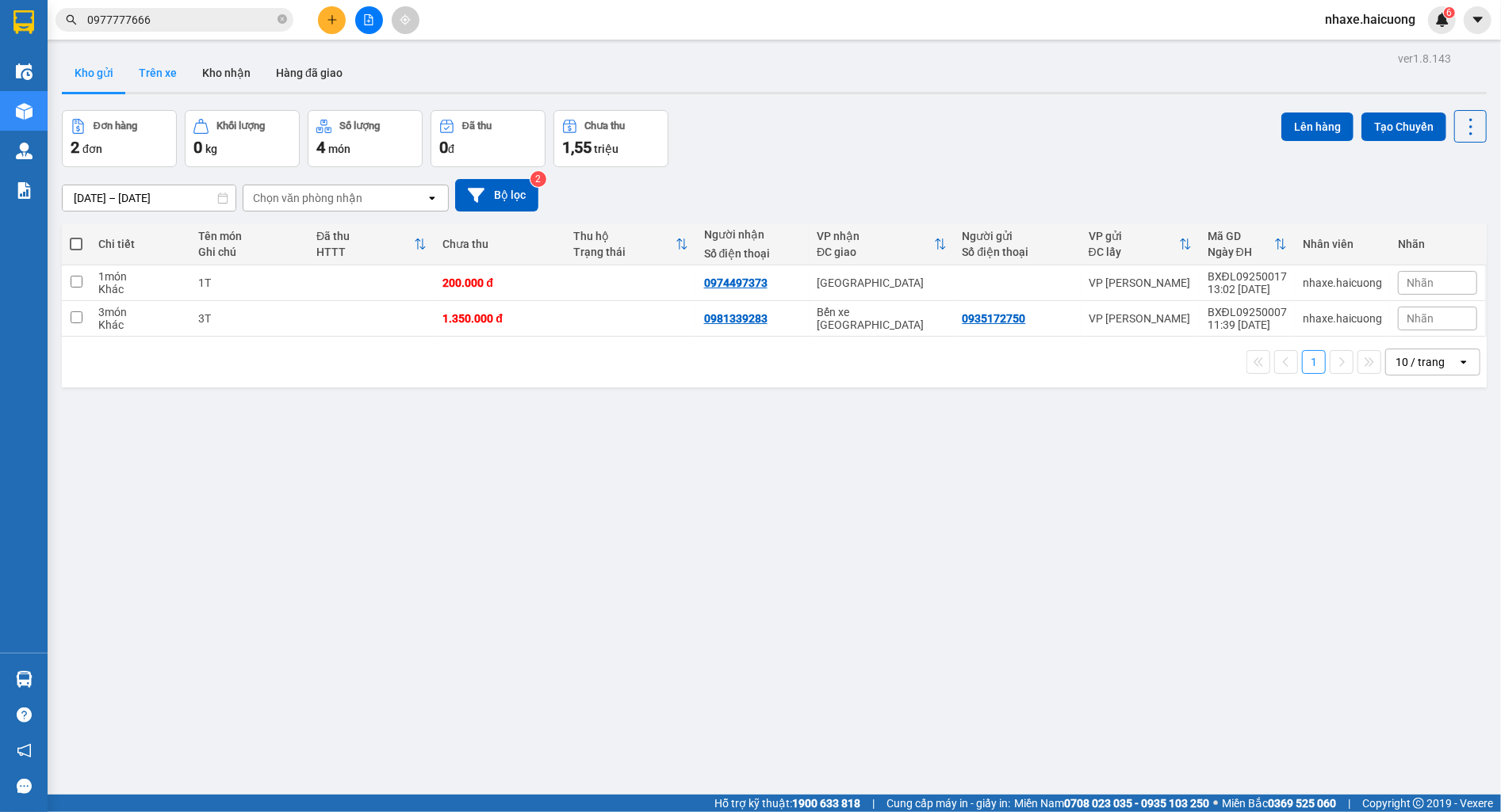
click at [166, 82] on button "Trên xe" at bounding box center [158, 72] width 64 height 38
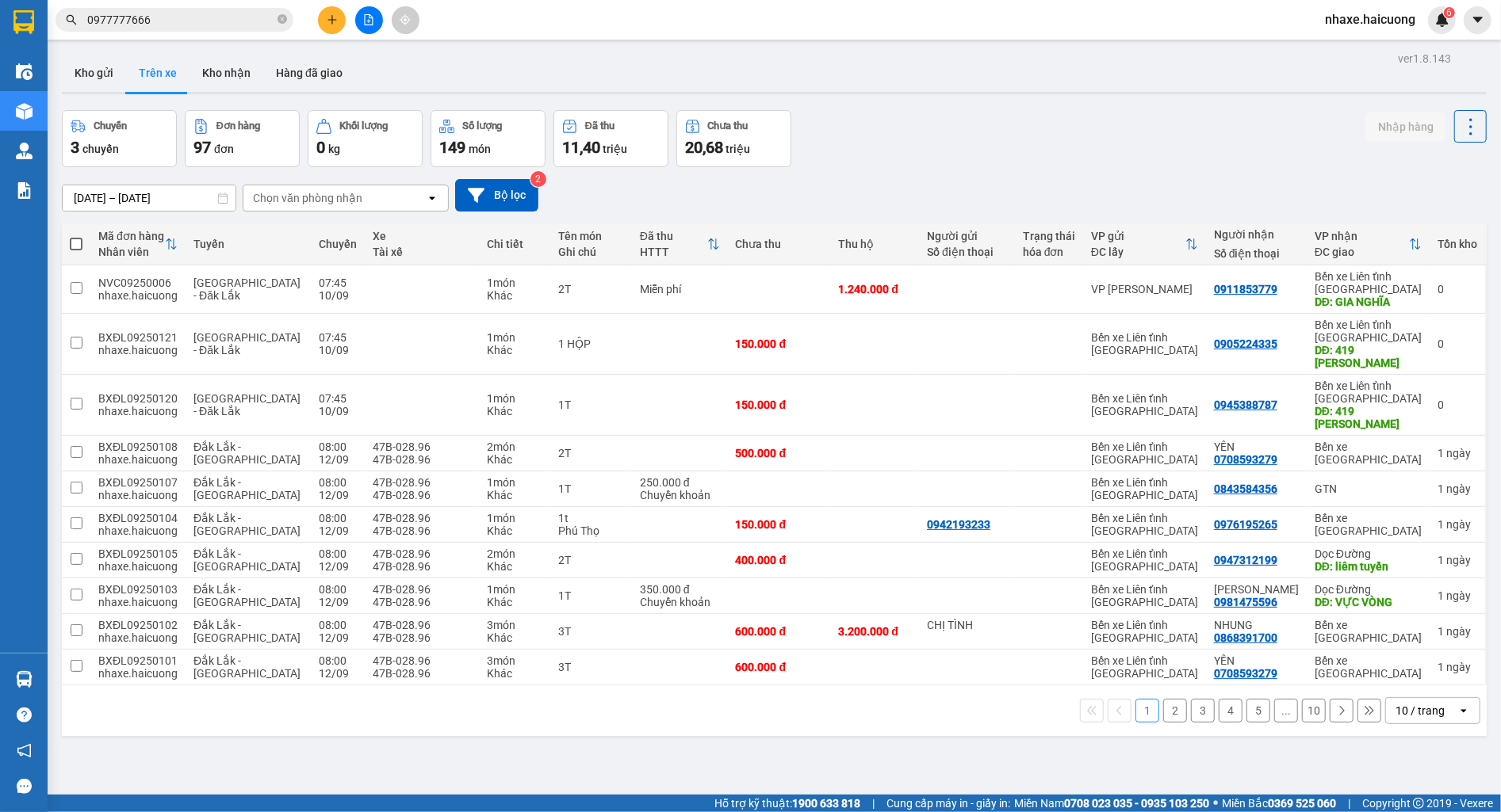
click at [175, 25] on input "0977777666" at bounding box center [181, 20] width 187 height 17
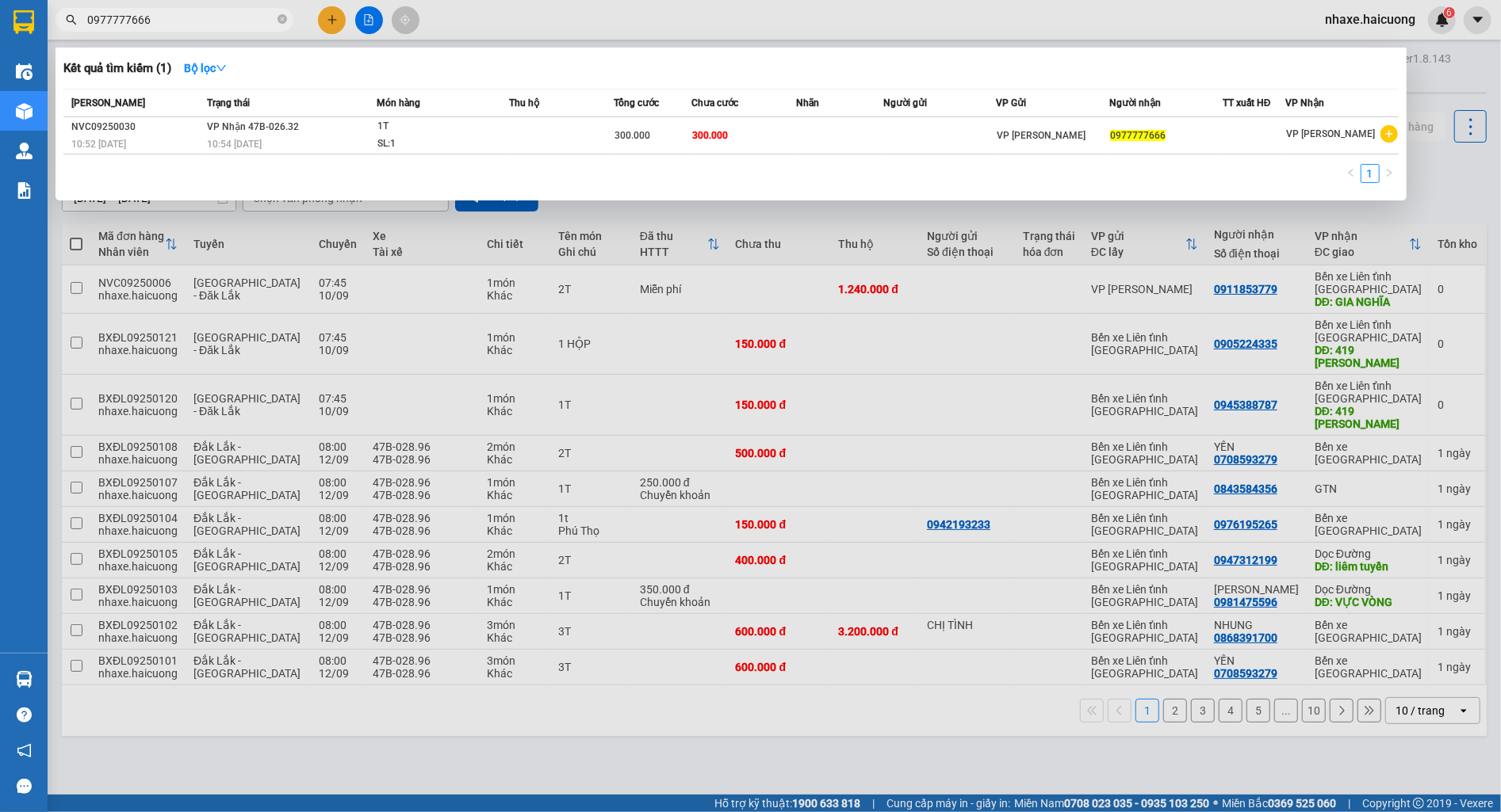
click at [175, 25] on input "0977777666" at bounding box center [181, 20] width 187 height 17
type input "666"
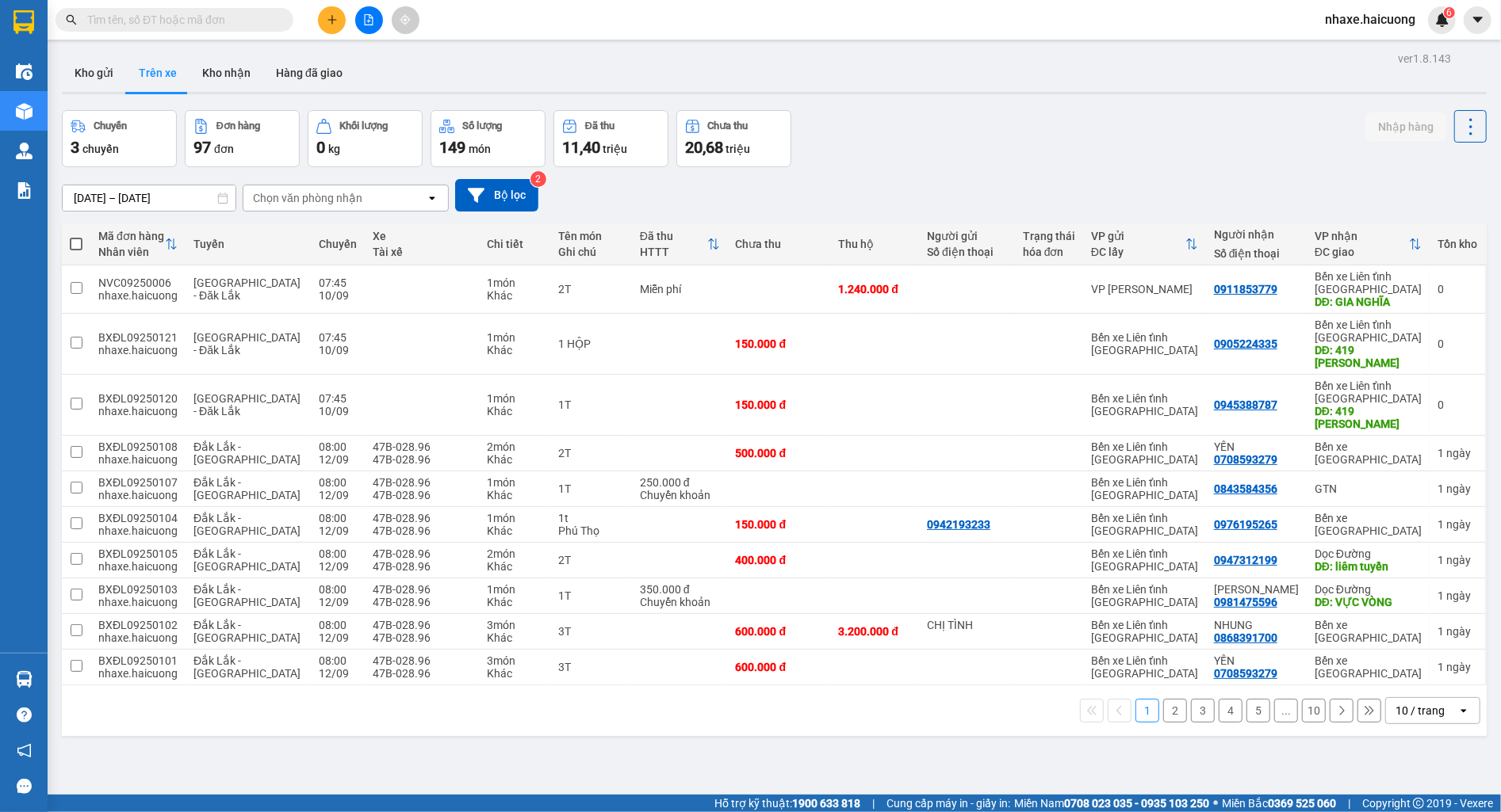
click at [123, 27] on input "text" at bounding box center [181, 20] width 187 height 17
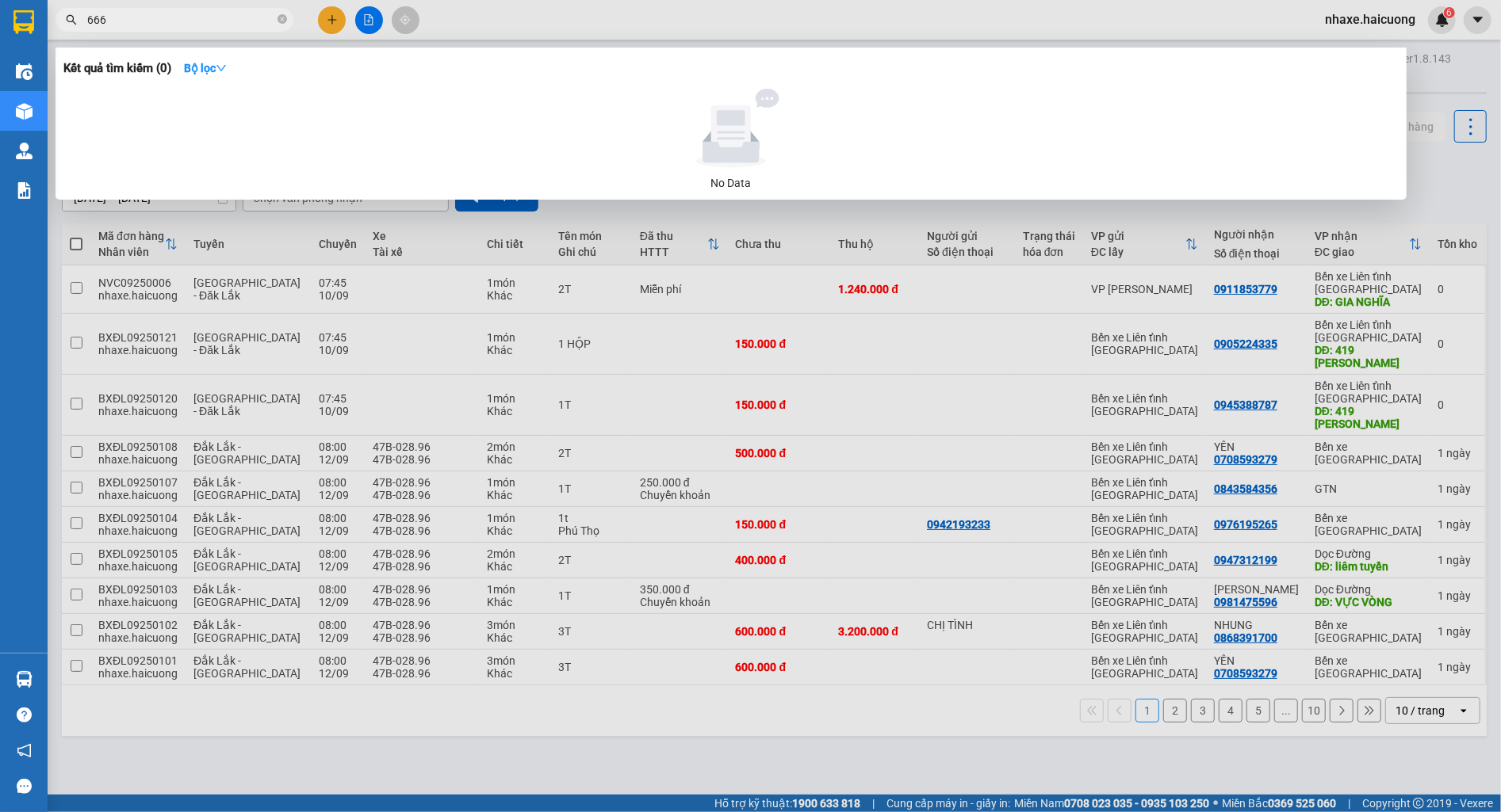
type input "666"
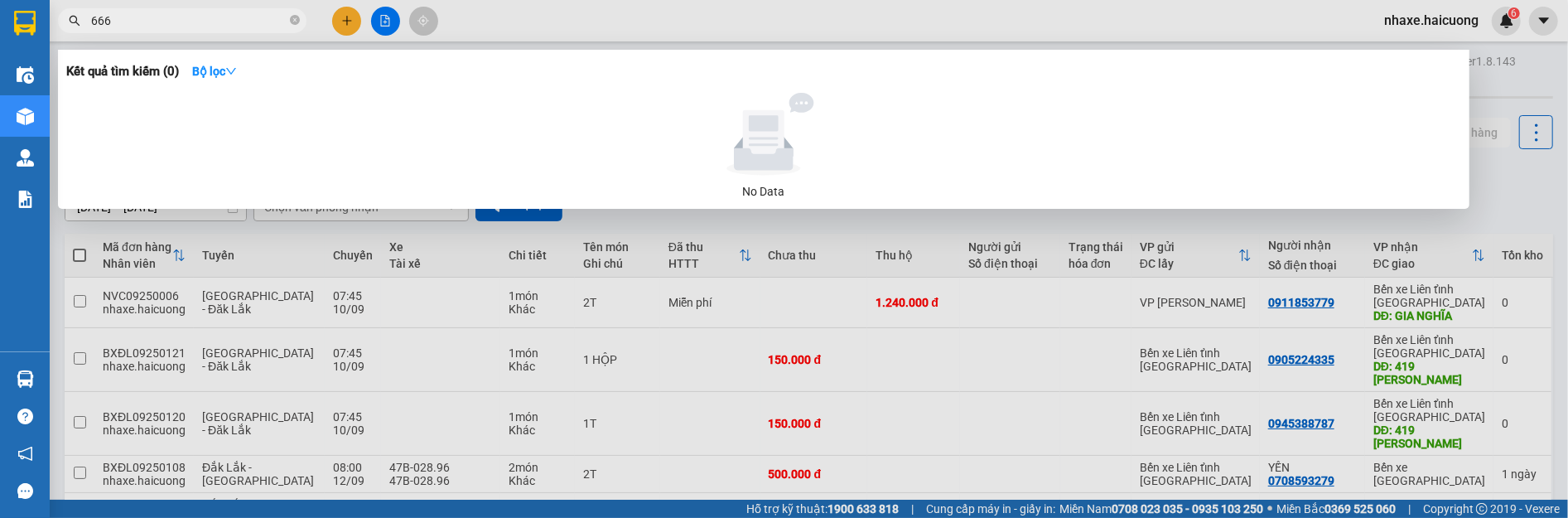
click at [149, 21] on input "666" at bounding box center [189, 20] width 196 height 18
click at [1519, 14] on div at bounding box center [784, 259] width 1568 height 518
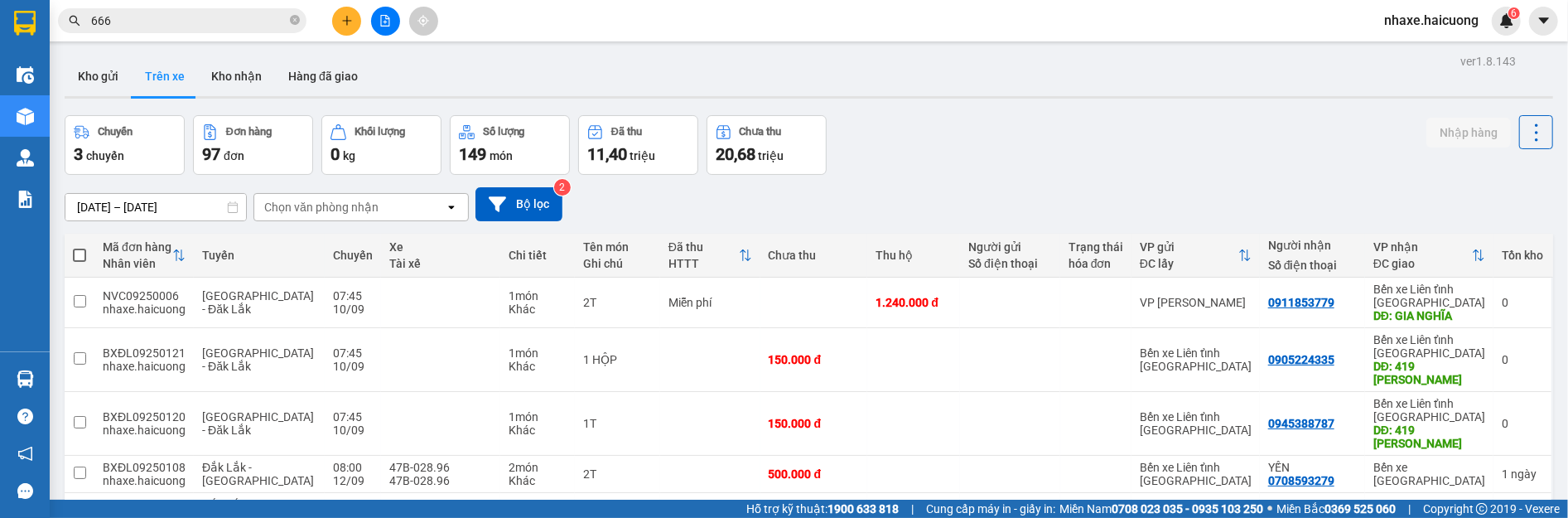
click at [1478, 21] on span "nhaxe.haicuong" at bounding box center [1431, 20] width 121 height 20
click at [1441, 58] on span "Đăng xuất" at bounding box center [1438, 51] width 87 height 18
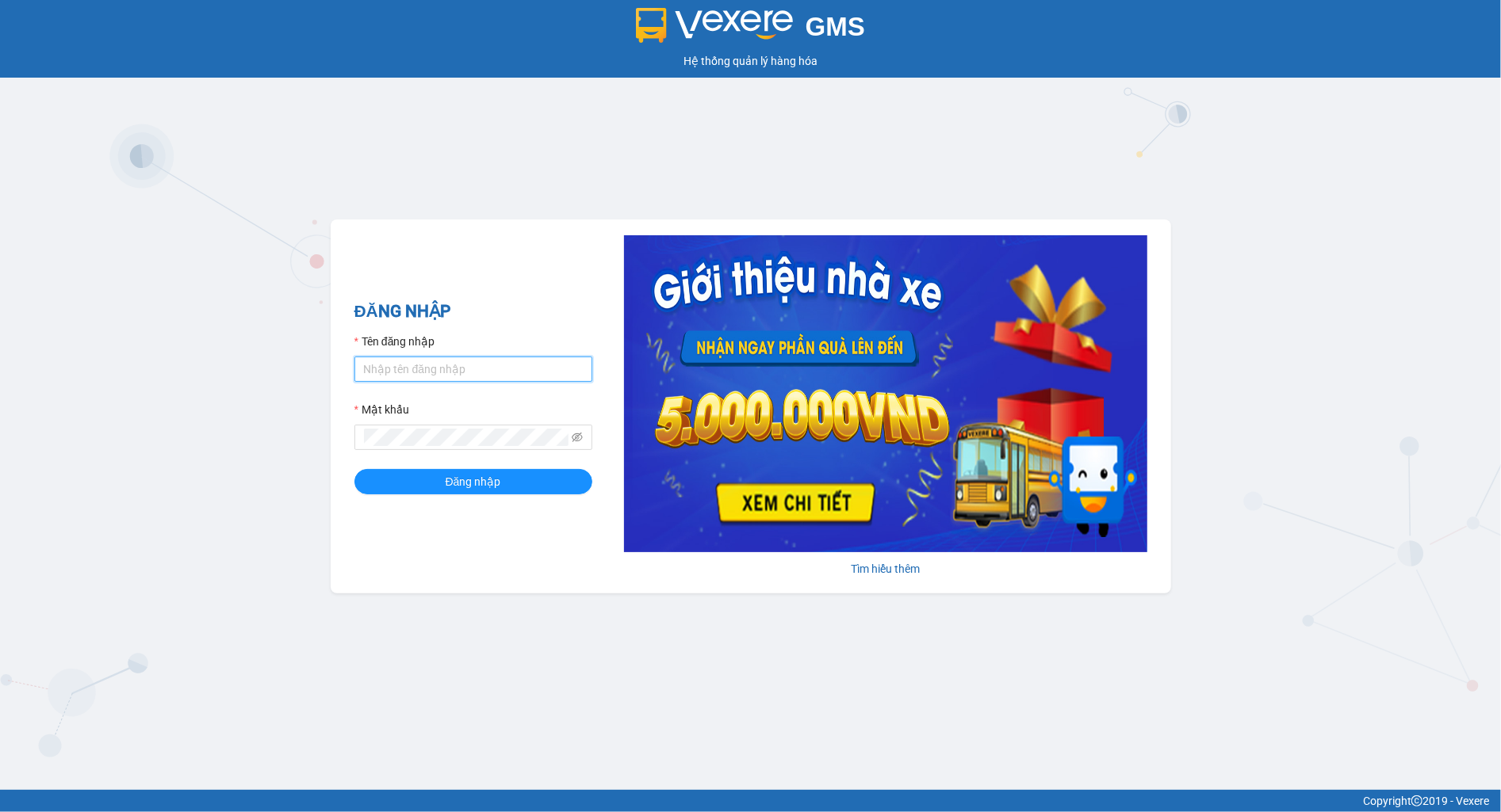
click at [448, 377] on input "Tên đăng nhập" at bounding box center [473, 369] width 238 height 25
type input "ly.xtl"
click at [354, 469] on button "Đăng nhập" at bounding box center [473, 481] width 238 height 25
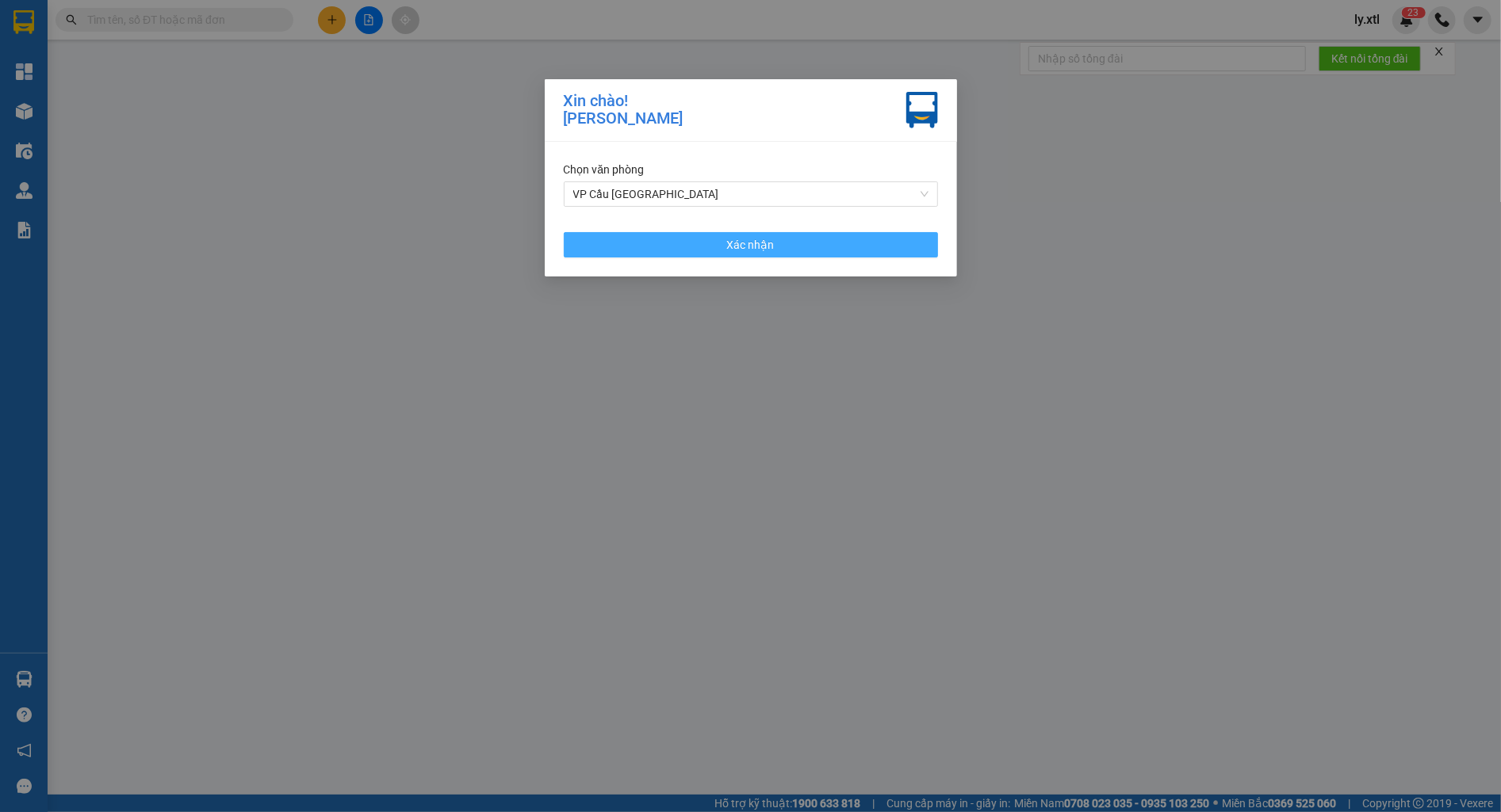
click at [666, 241] on button "Xác nhận" at bounding box center [750, 244] width 374 height 25
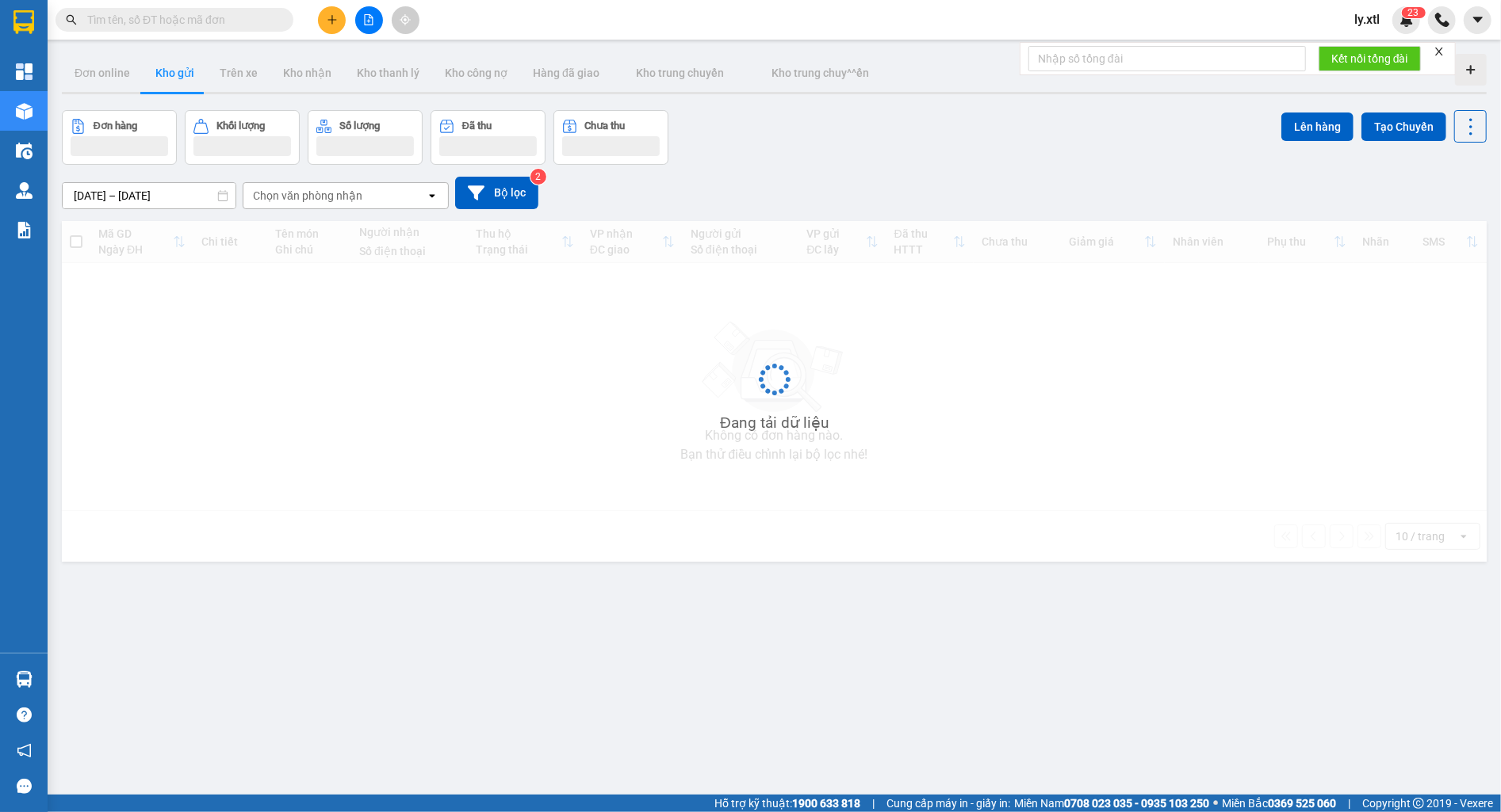
click at [240, 24] on input "text" at bounding box center [181, 20] width 187 height 17
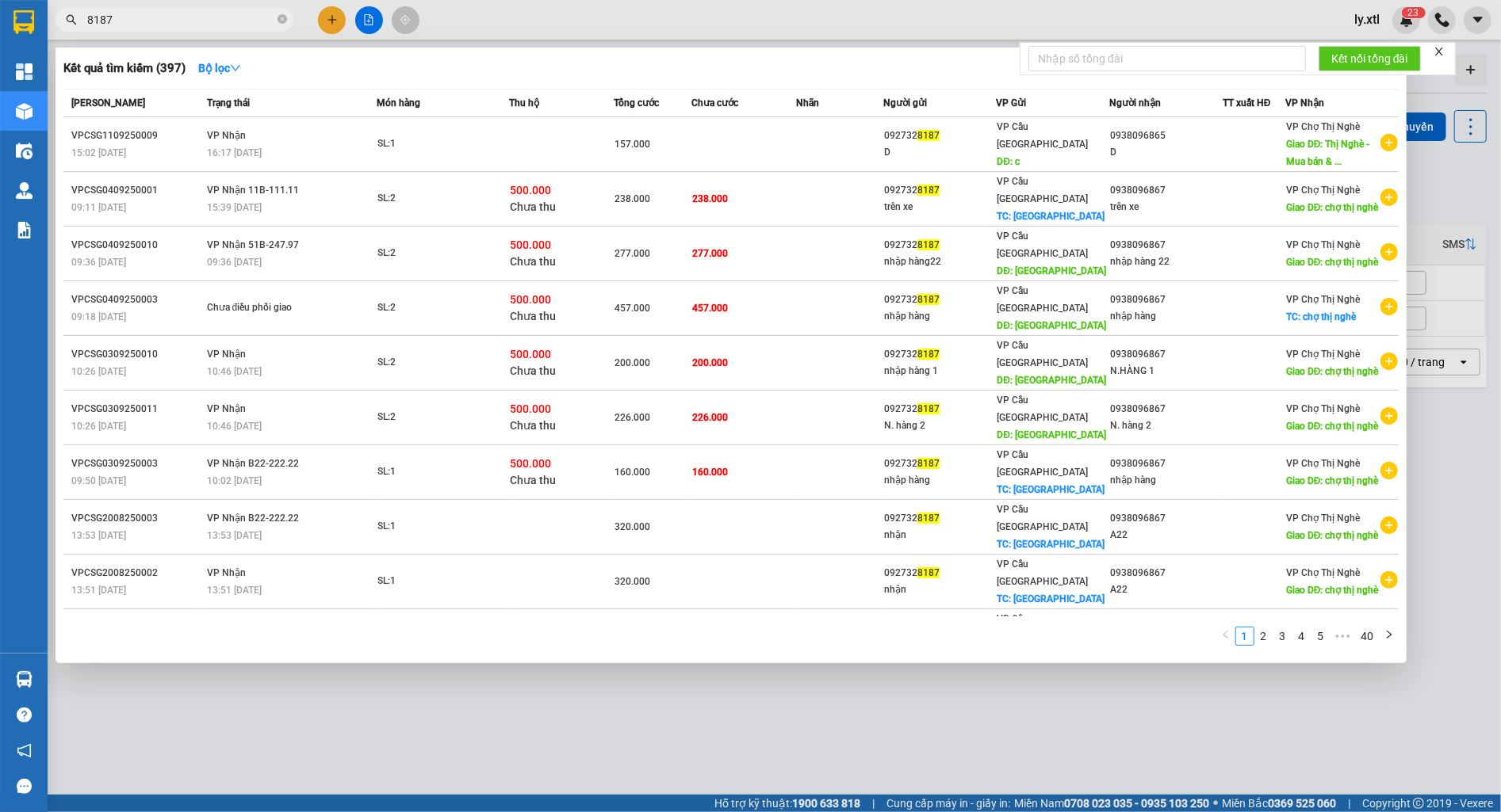
type input "8187"
